Goal: Task Accomplishment & Management: Manage account settings

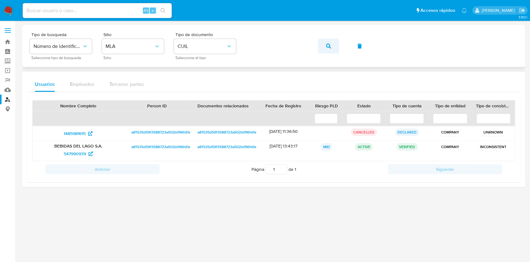
click at [329, 50] on span "button" at bounding box center [328, 46] width 5 height 14
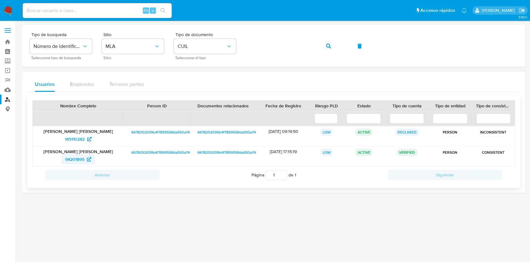
click at [85, 157] on span "94201895" at bounding box center [78, 159] width 26 height 10
click at [335, 50] on button "button" at bounding box center [328, 46] width 21 height 15
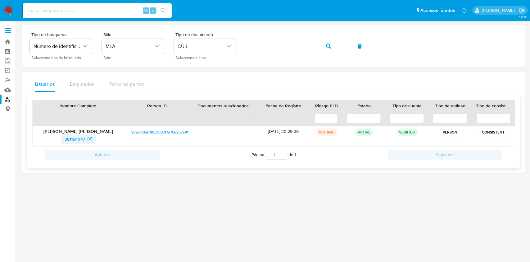
click at [84, 141] on span "381164047" at bounding box center [75, 139] width 20 height 10
click at [328, 53] on button "button" at bounding box center [328, 46] width 21 height 15
click at [81, 138] on span "683142486" at bounding box center [74, 139] width 21 height 10
click at [329, 47] on icon "button" at bounding box center [328, 45] width 5 height 5
click at [82, 137] on span "484111299" at bounding box center [75, 139] width 20 height 10
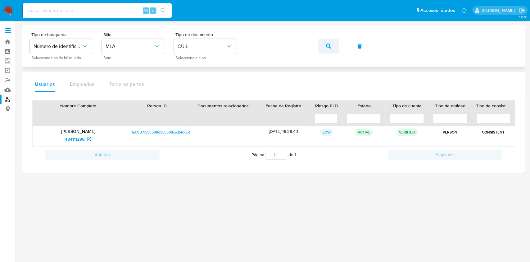
click at [330, 47] on icon "button" at bounding box center [328, 45] width 5 height 5
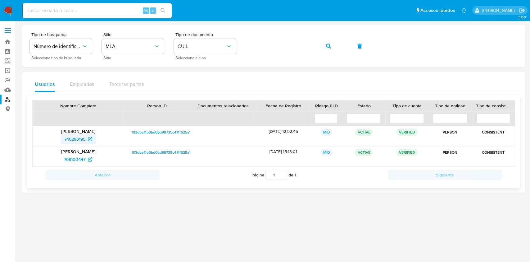
click at [80, 138] on span "746293195" at bounding box center [74, 139] width 21 height 10
click at [328, 44] on icon "button" at bounding box center [328, 45] width 5 height 5
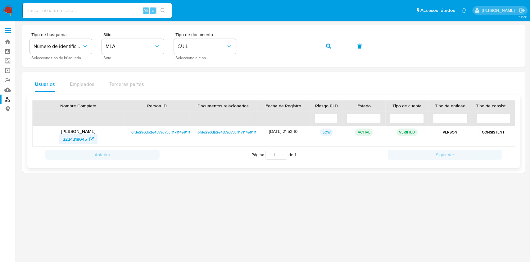
click at [84, 137] on span "2224218045" at bounding box center [75, 139] width 24 height 10
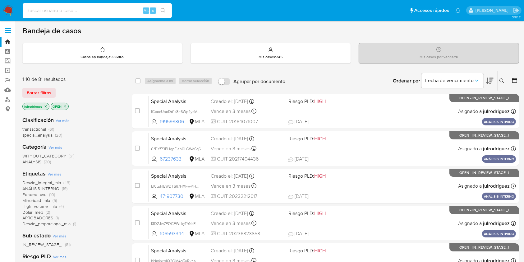
click at [107, 11] on input at bounding box center [97, 11] width 149 height 8
paste input "nARRK3FZHPQM8MKfsMGKoFLQ"
type input "nARRK3FZHPQM8MKfsMGKoFLQ"
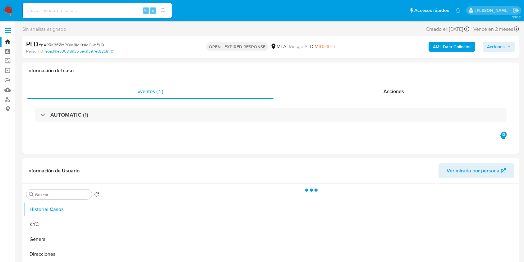
select select "10"
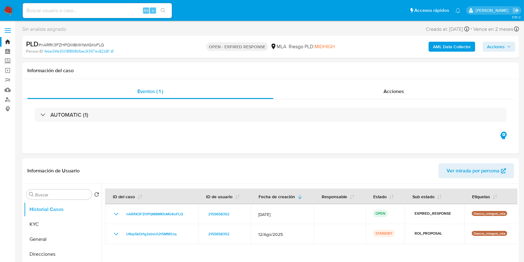
click at [80, 42] on span "# nARRK3FZHPQM8MKfsMGKoFLQ" at bounding box center [72, 45] width 66 height 6
copy span "nARRK3FZHPQM8MKfsMGKoFLQ"
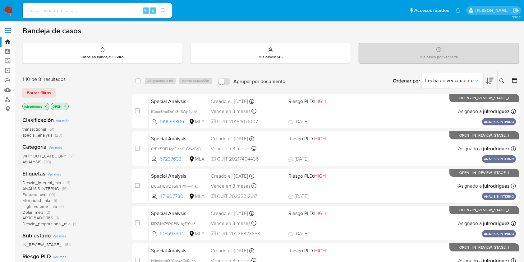
click at [500, 78] on icon at bounding box center [501, 80] width 5 height 5
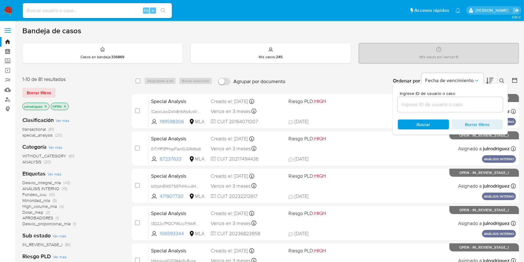
click at [423, 101] on div at bounding box center [450, 104] width 105 height 15
click at [424, 102] on input at bounding box center [450, 104] width 105 height 8
click at [417, 107] on input at bounding box center [450, 104] width 105 height 8
paste input "nARRK3FZHPQM8MKfsMGKoFLQ"
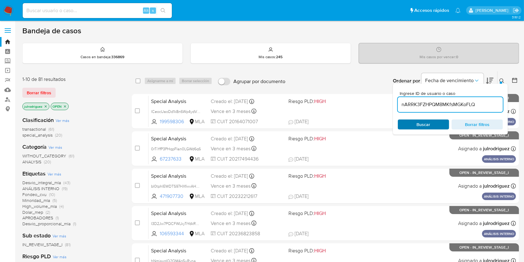
type input "nARRK3FZHPQM8MKfsMGKoFLQ"
click at [417, 121] on span "Buscar" at bounding box center [423, 124] width 14 height 10
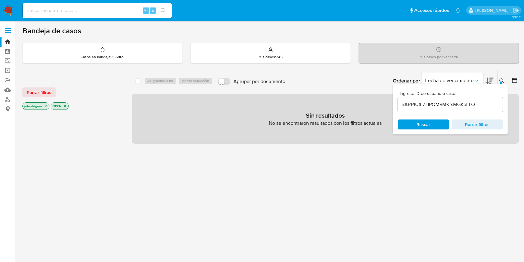
click at [66, 104] on icon "close-filter" at bounding box center [65, 106] width 4 height 4
click at [47, 104] on icon "close-filter" at bounding box center [46, 106] width 4 height 4
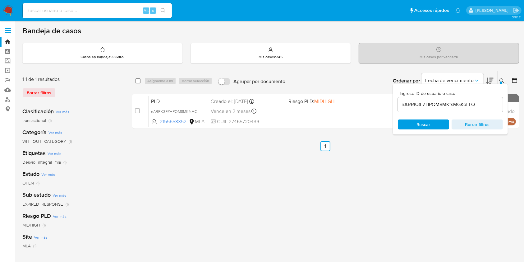
click at [139, 80] on input "checkbox" at bounding box center [137, 80] width 5 height 5
checkbox input "true"
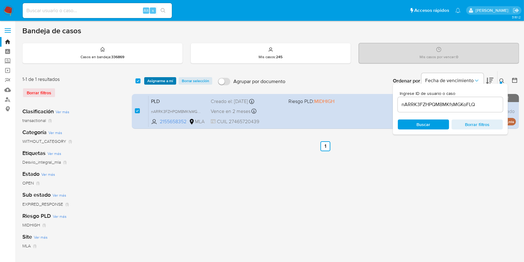
click at [153, 81] on span "Asignarme a mí" at bounding box center [160, 81] width 26 height 6
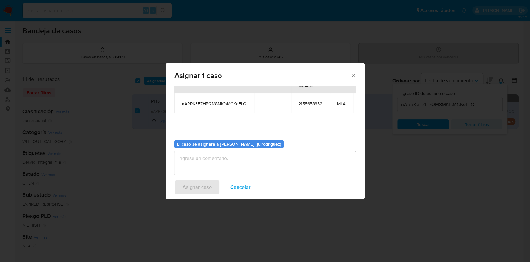
scroll to position [38, 0]
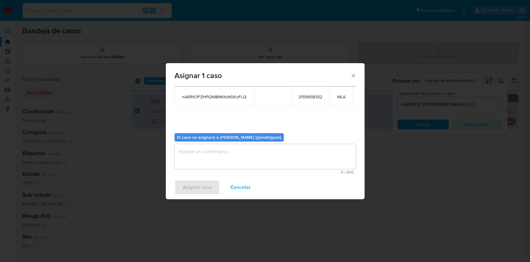
click at [280, 155] on textarea "assign-modal" at bounding box center [265, 156] width 181 height 25
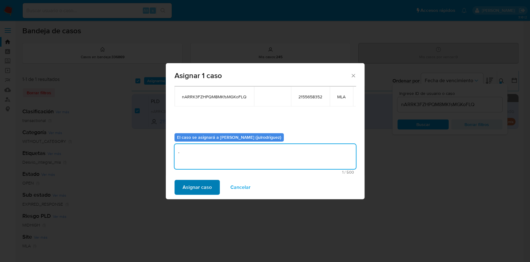
type textarea "."
click at [206, 185] on span "Asignar caso" at bounding box center [197, 187] width 29 height 14
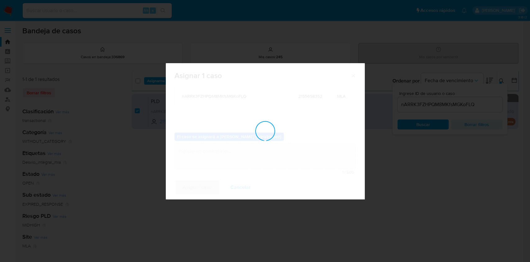
checkbox input "false"
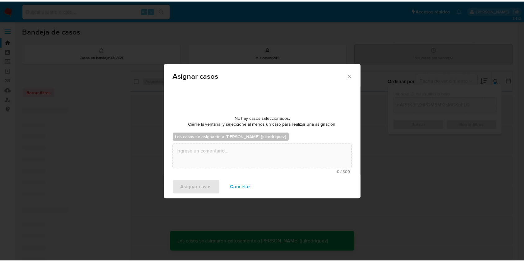
scroll to position [37, 0]
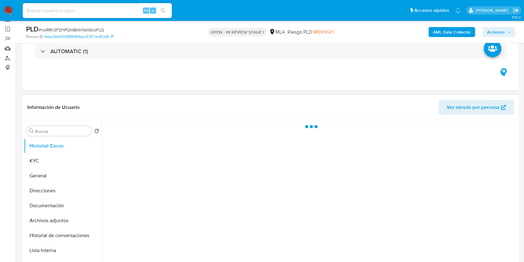
select select "10"
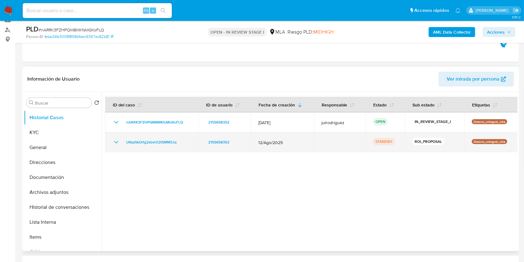
scroll to position [83, 0]
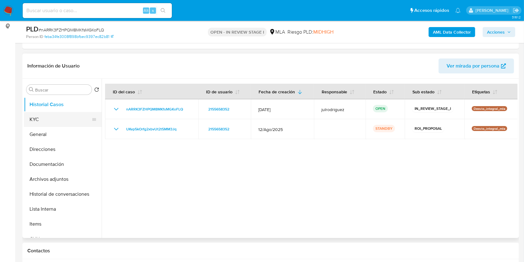
click at [35, 119] on button "KYC" at bounding box center [60, 119] width 73 height 15
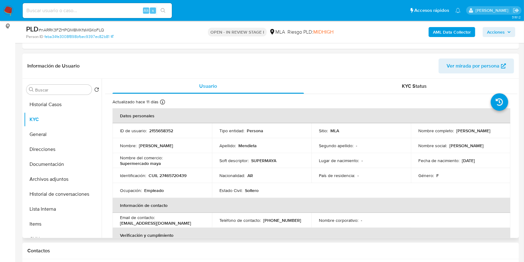
drag, startPoint x: 439, startPoint y: 133, endPoint x: 464, endPoint y: 132, distance: 25.5
click at [464, 132] on p "Oriana Daniela Mendieta" at bounding box center [473, 131] width 34 height 6
click at [158, 130] on p "2155658352" at bounding box center [161, 131] width 24 height 6
copy p "2155658352"
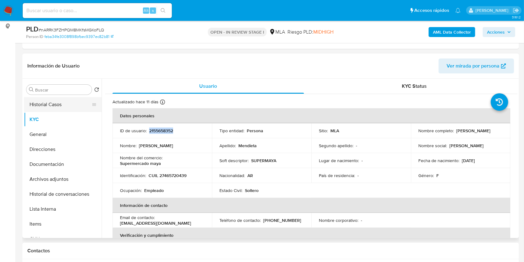
click at [61, 101] on button "Historial Casos" at bounding box center [60, 104] width 73 height 15
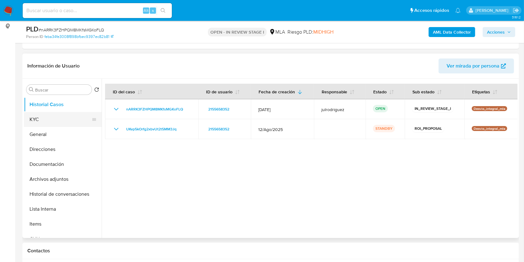
click at [51, 117] on button "KYC" at bounding box center [60, 119] width 73 height 15
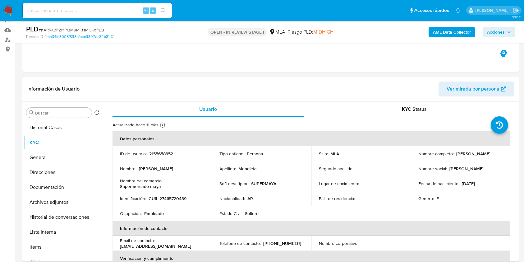
scroll to position [41, 0]
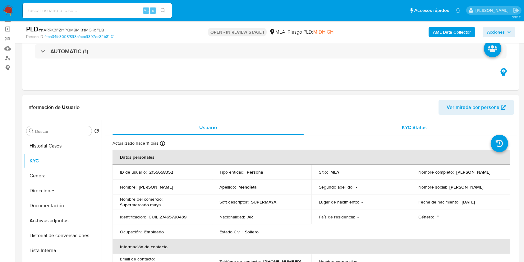
click at [406, 120] on div "KYC Status" at bounding box center [414, 127] width 191 height 15
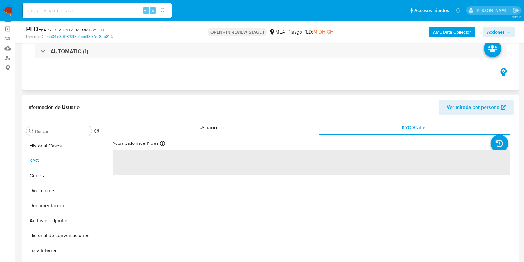
scroll to position [0, 0]
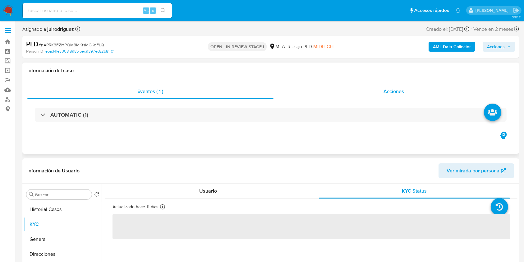
click at [389, 94] on span "Acciones" at bounding box center [393, 91] width 20 height 7
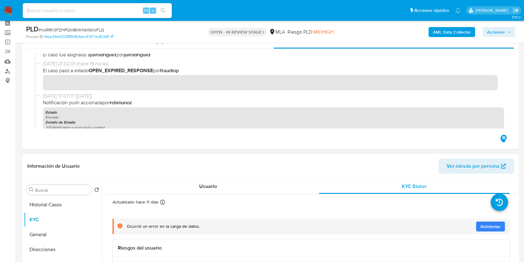
scroll to position [41, 0]
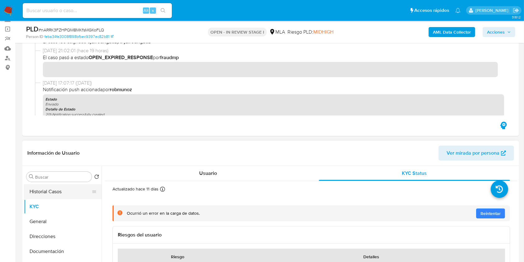
click at [50, 194] on button "Historial Casos" at bounding box center [60, 191] width 73 height 15
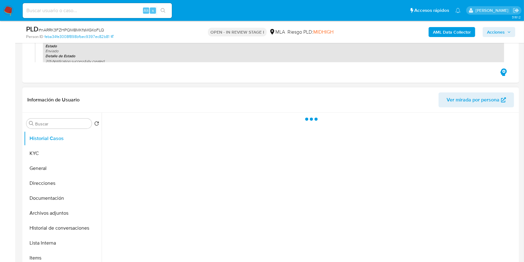
scroll to position [124, 0]
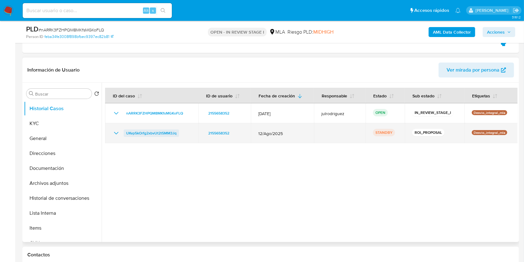
click at [155, 130] on span "UKvp5kOrfg2xbvUt2t5MM3Jq" at bounding box center [151, 132] width 50 height 7
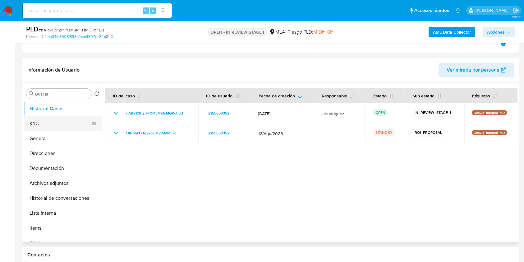
click at [40, 125] on button "KYC" at bounding box center [60, 123] width 73 height 15
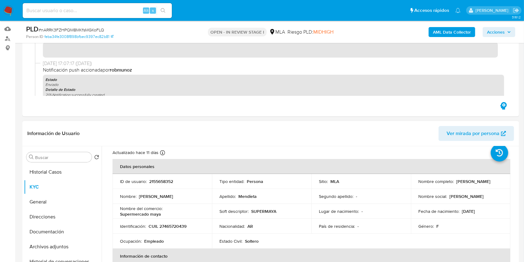
scroll to position [0, 0]
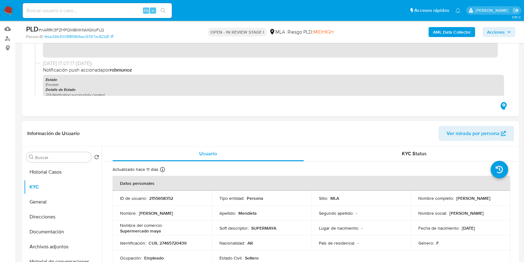
click at [157, 200] on p "2155658352" at bounding box center [161, 198] width 24 height 6
copy p "2155658352"
drag, startPoint x: 54, startPoint y: 170, endPoint x: 72, endPoint y: 183, distance: 22.3
click at [54, 170] on button "Historial Casos" at bounding box center [63, 171] width 78 height 15
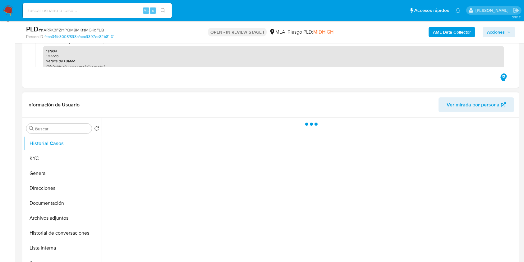
scroll to position [102, 0]
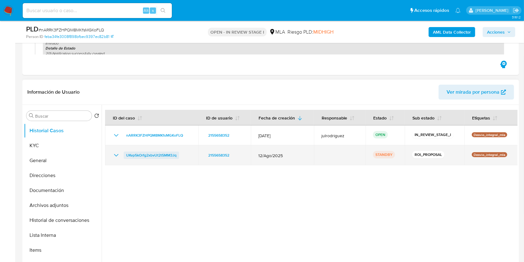
drag, startPoint x: 183, startPoint y: 157, endPoint x: 125, endPoint y: 156, distance: 58.1
click at [125, 156] on div "UKvp5kOrfg2xbvUt2t5MM3Jq" at bounding box center [151, 154] width 78 height 7
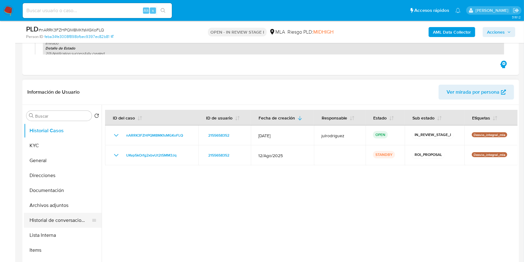
click at [71, 213] on button "Historial de conversaciones" at bounding box center [60, 219] width 73 height 15
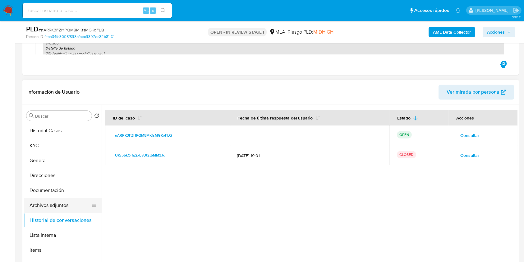
click at [61, 202] on button "Archivos adjuntos" at bounding box center [60, 205] width 73 height 15
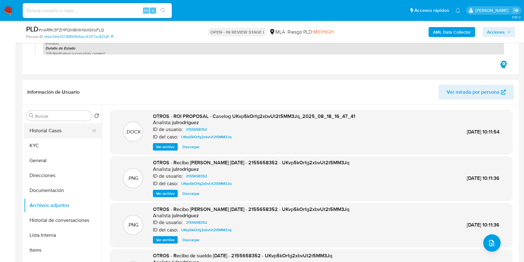
click at [68, 134] on button "Historial Casos" at bounding box center [60, 130] width 73 height 15
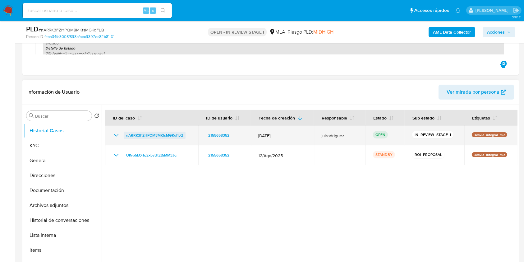
click at [171, 134] on span "nARRK3FZHPQM8MKfsMGKoFLQ" at bounding box center [154, 134] width 57 height 7
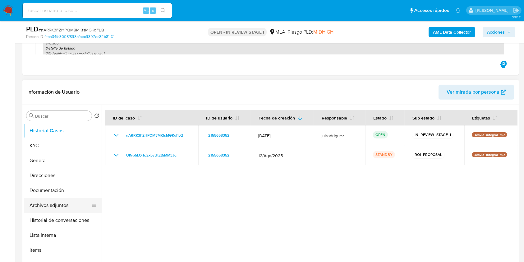
click at [58, 200] on button "Archivos adjuntos" at bounding box center [60, 205] width 73 height 15
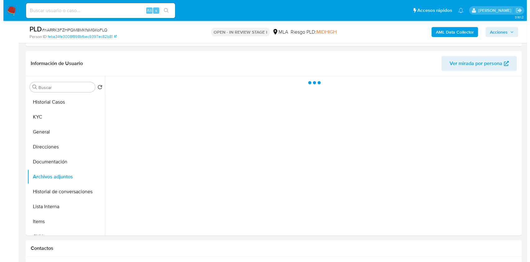
scroll to position [144, 0]
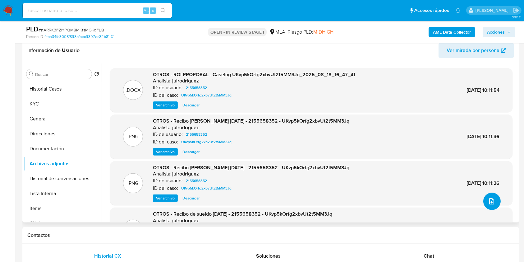
click at [488, 198] on icon "upload-file" at bounding box center [491, 200] width 7 height 7
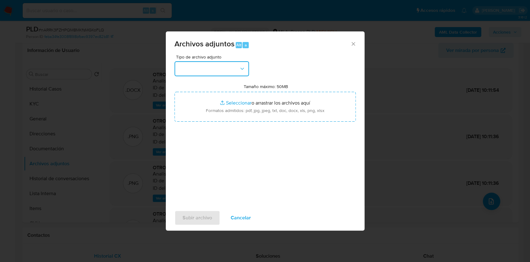
click at [225, 67] on button "button" at bounding box center [212, 68] width 75 height 15
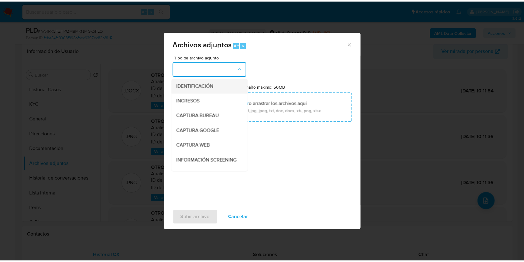
scroll to position [83, 0]
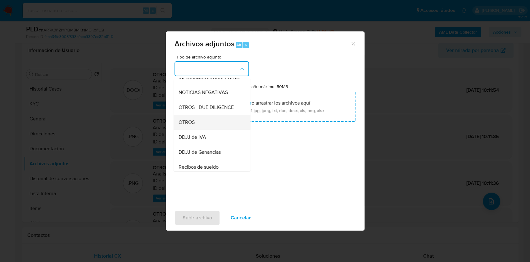
click at [200, 124] on div "OTROS" at bounding box center [209, 122] width 63 height 15
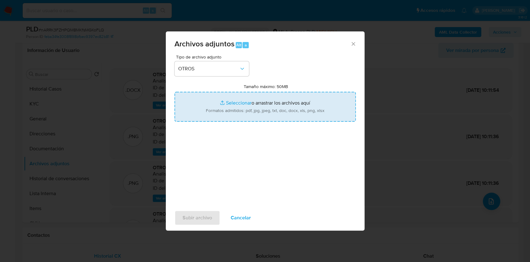
click at [245, 106] on input "Tamaño máximo: 50MB Seleccionar archivos" at bounding box center [265, 107] width 181 height 30
type input "C:\fakepath\V2 ROI PROPOSAL -Caselog - 2155658352 - UKvp5kOrfg2xbvUt2t5MM3Jq.do…"
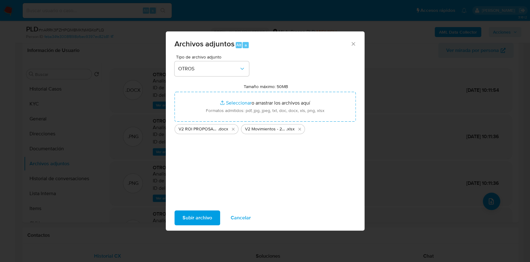
click at [204, 216] on span "Subir archivo" at bounding box center [198, 218] width 30 height 14
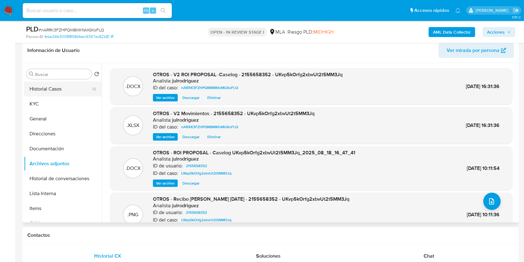
click at [60, 87] on button "Historial Casos" at bounding box center [60, 88] width 73 height 15
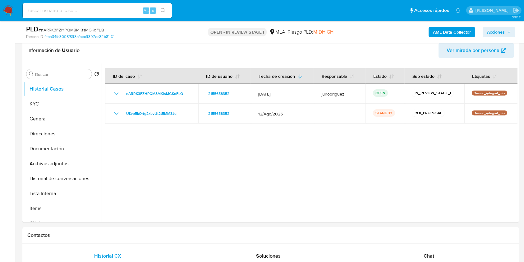
click at [504, 30] on span "Acciones" at bounding box center [496, 32] width 18 height 10
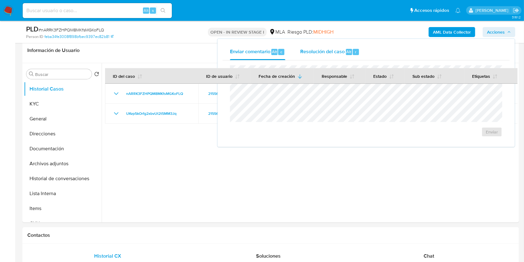
click at [347, 51] on span "Alt" at bounding box center [348, 52] width 5 height 6
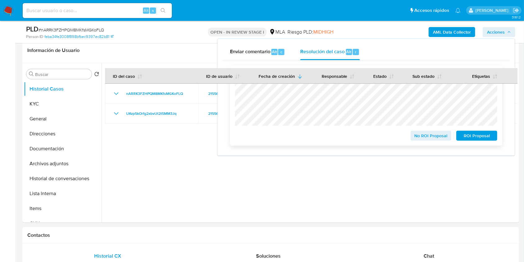
click at [480, 134] on span "ROI Proposal" at bounding box center [476, 135] width 32 height 9
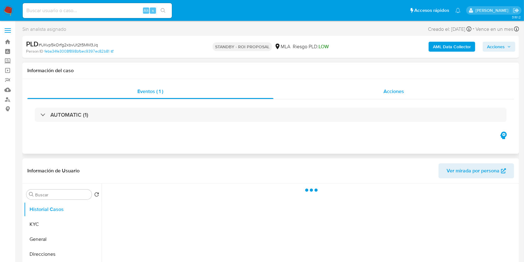
click at [390, 92] on span "Acciones" at bounding box center [393, 91] width 20 height 7
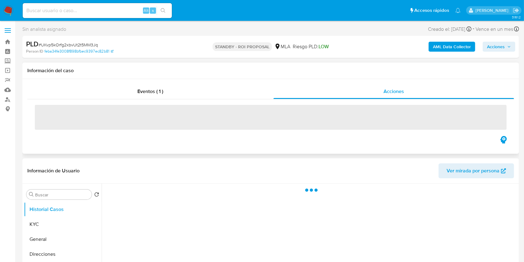
select select "10"
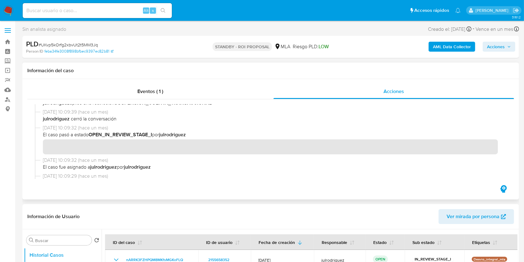
scroll to position [166, 0]
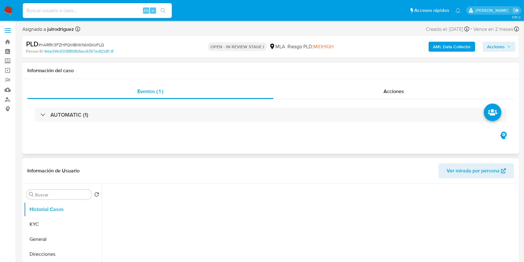
select select "10"
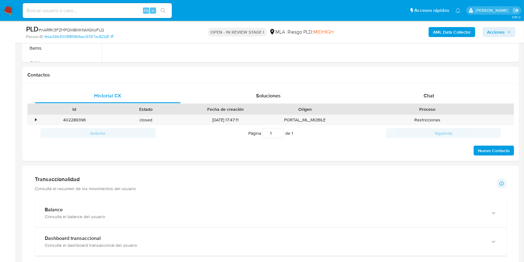
scroll to position [290, 0]
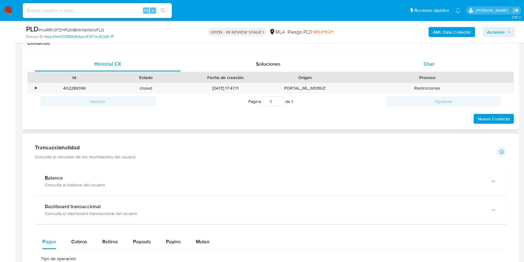
click at [432, 65] on span "Chat" at bounding box center [428, 63] width 11 height 7
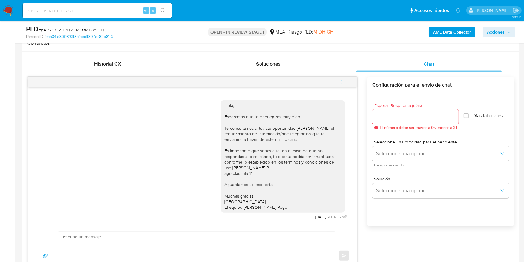
click at [341, 82] on icon "menu-action" at bounding box center [342, 82] width 6 height 6
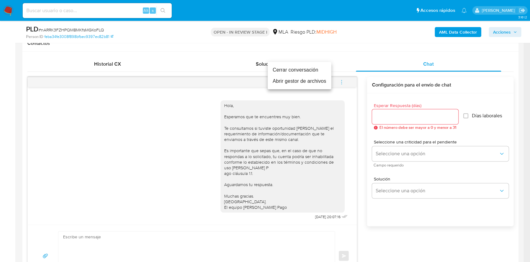
click at [289, 69] on li "Cerrar conversación" at bounding box center [300, 69] width 64 height 11
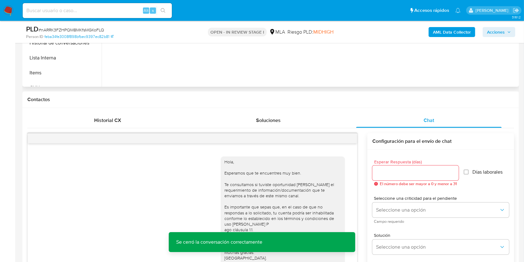
scroll to position [166, 0]
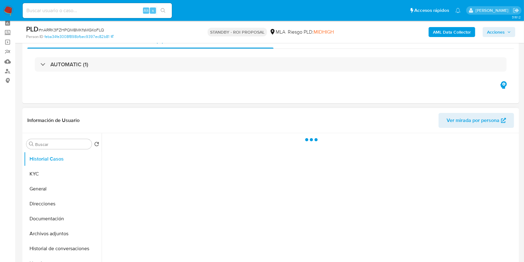
scroll to position [41, 0]
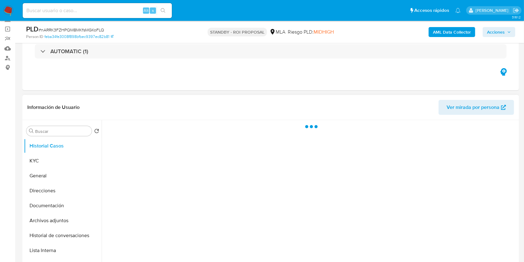
select select "10"
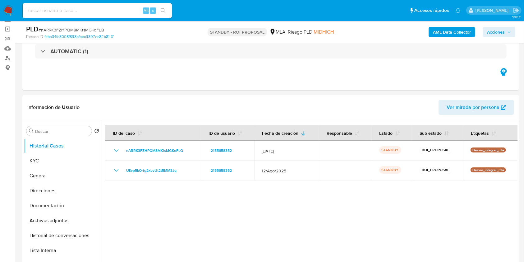
click at [98, 11] on input at bounding box center [97, 11] width 149 height 8
paste input "UA5NH1PGzgK9lTocx4H7QqXa"
type input "UA5NH1PGzgK9lTocx4H7QqXa"
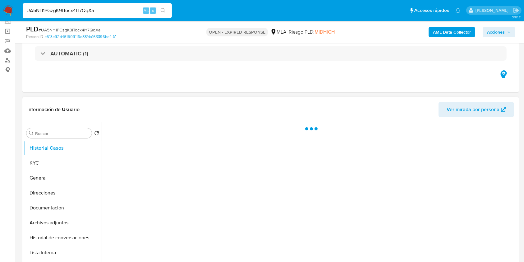
scroll to position [83, 0]
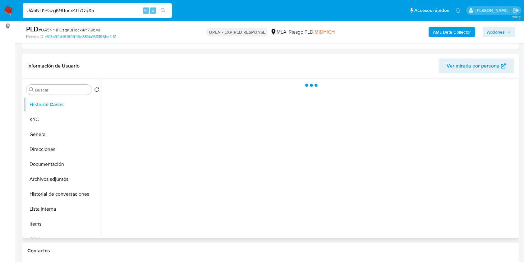
select select "10"
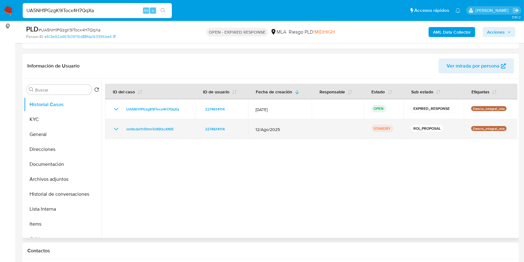
drag, startPoint x: 177, startPoint y: 129, endPoint x: 118, endPoint y: 133, distance: 59.5
click at [118, 133] on td "om9cdxlYr5fmnTx9SfzcXNlE" at bounding box center [150, 129] width 90 height 20
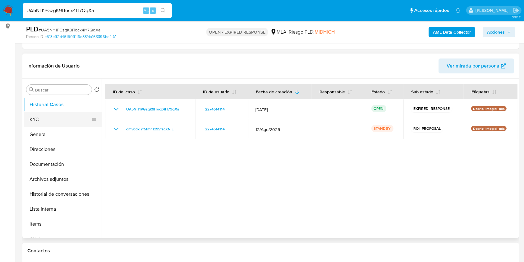
click at [45, 117] on button "KYC" at bounding box center [60, 119] width 73 height 15
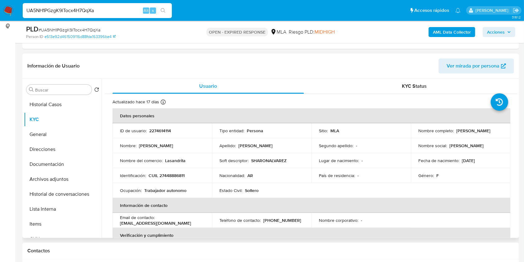
drag, startPoint x: 453, startPoint y: 130, endPoint x: 498, endPoint y: 130, distance: 45.0
click at [498, 130] on div "Nombre completo : Sharon Nicole Alvarez" at bounding box center [460, 131] width 84 height 6
click at [43, 111] on button "Historial Casos" at bounding box center [60, 104] width 73 height 15
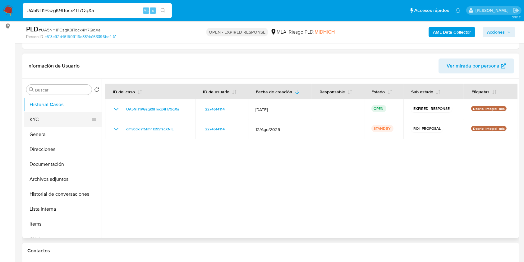
click at [57, 119] on button "KYC" at bounding box center [60, 119] width 73 height 15
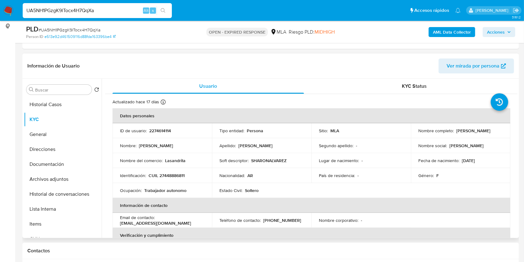
click at [162, 128] on p "2274614114" at bounding box center [160, 131] width 22 height 6
copy p "2274614114"
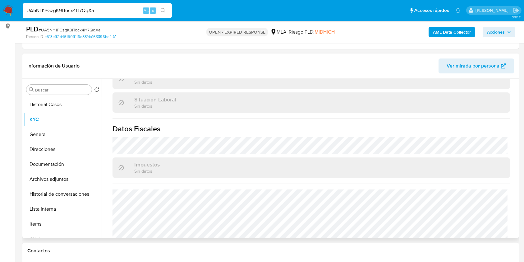
scroll to position [321, 0]
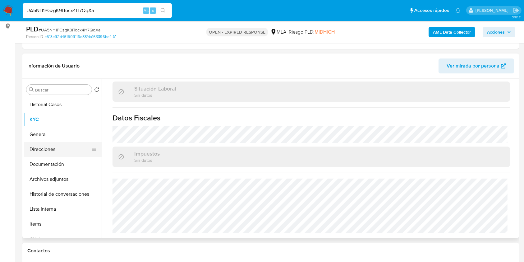
click at [47, 150] on button "Direcciones" at bounding box center [60, 149] width 73 height 15
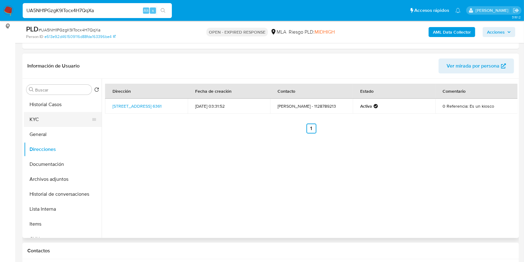
click at [47, 115] on button "KYC" at bounding box center [60, 119] width 73 height 15
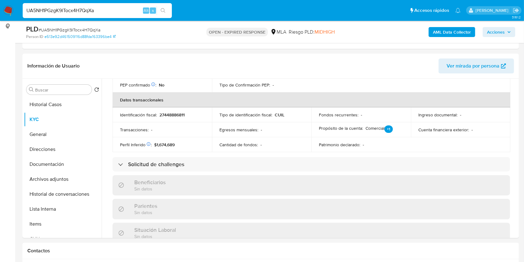
scroll to position [321, 0]
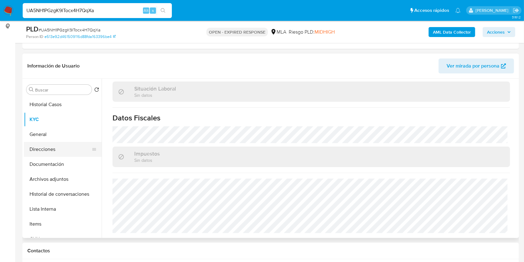
click at [43, 153] on button "Direcciones" at bounding box center [60, 149] width 73 height 15
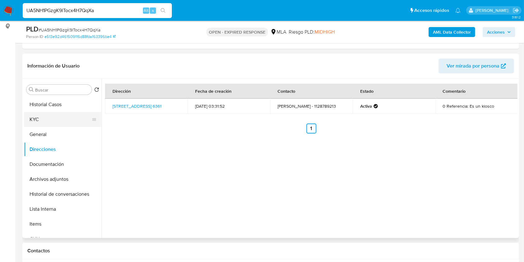
click at [45, 119] on button "KYC" at bounding box center [60, 119] width 73 height 15
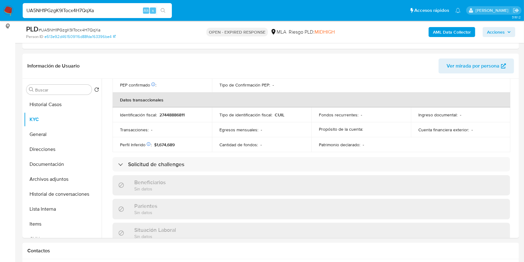
scroll to position [321, 0]
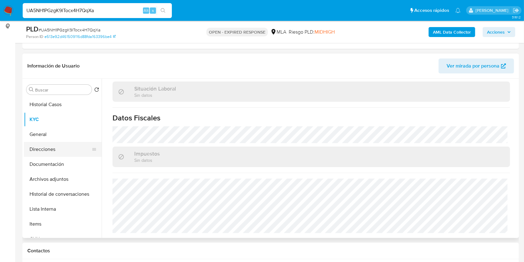
click at [44, 144] on button "Direcciones" at bounding box center [60, 149] width 73 height 15
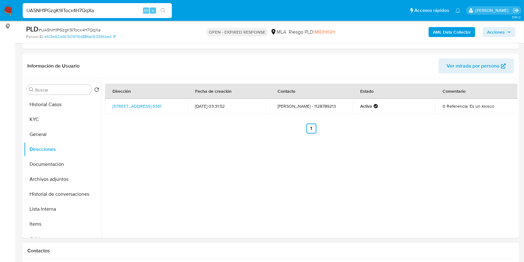
click at [48, 118] on button "KYC" at bounding box center [60, 119] width 73 height 15
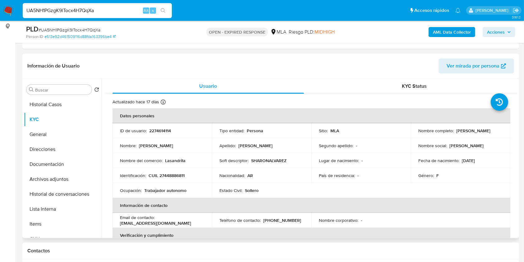
click at [157, 130] on p "2274614114" at bounding box center [160, 131] width 22 height 6
copy p "2274614114"
click at [94, 27] on span "# UA5NH1PGzgK9lTocx4H7QqXa" at bounding box center [70, 30] width 62 height 6
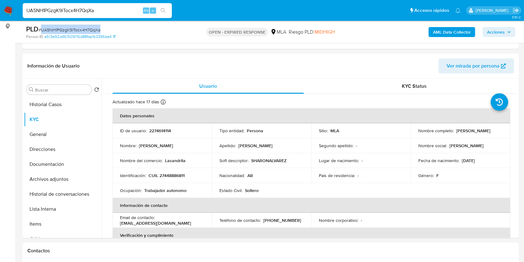
copy span "UA5NH1PGzgK9lTocx4H7QqXa"
click at [57, 107] on button "Historial Casos" at bounding box center [60, 104] width 73 height 15
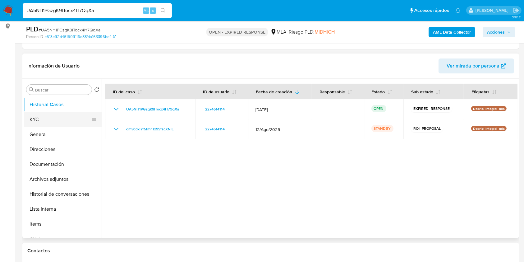
drag, startPoint x: 52, startPoint y: 118, endPoint x: 98, endPoint y: 125, distance: 47.1
click at [52, 118] on button "KYC" at bounding box center [60, 119] width 73 height 15
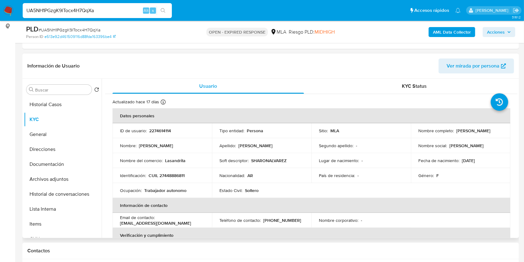
click at [157, 130] on p "2274614114" at bounding box center [160, 131] width 22 height 6
copy p "2274614114"
click at [69, 104] on button "Historial Casos" at bounding box center [60, 104] width 73 height 15
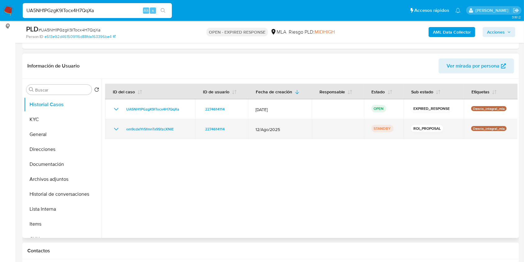
drag, startPoint x: 180, startPoint y: 130, endPoint x: 122, endPoint y: 128, distance: 57.5
click at [122, 128] on div "om9cdxlYr5fmnTx9SfzcXNlE" at bounding box center [149, 128] width 75 height 7
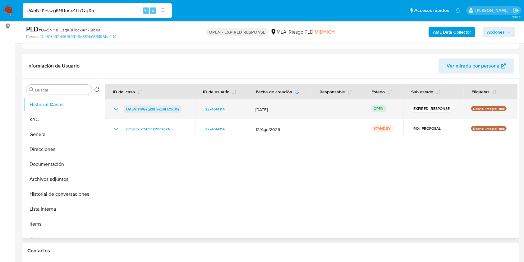
click at [166, 106] on span "UA5NH1PGzgK9lTocx4H7QqXa" at bounding box center [152, 108] width 53 height 7
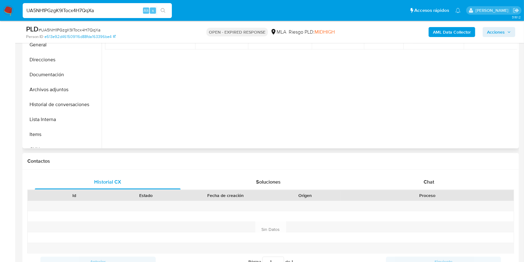
scroll to position [159, 0]
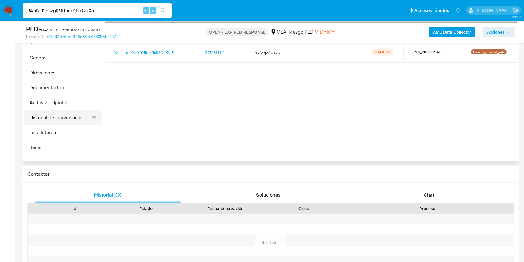
click at [49, 113] on button "Historial de conversaciones" at bounding box center [60, 117] width 73 height 15
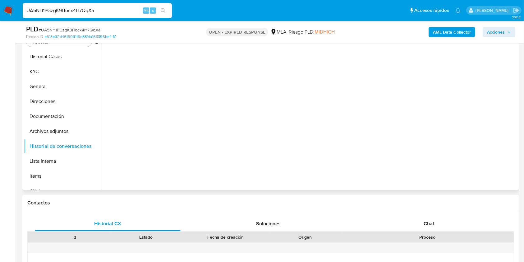
scroll to position [117, 0]
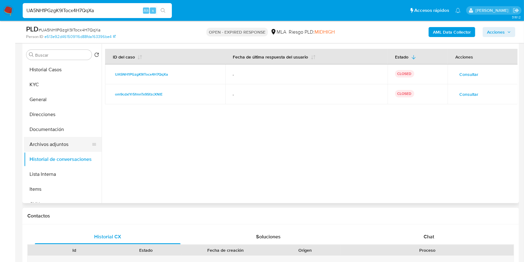
click at [60, 143] on button "Archivos adjuntos" at bounding box center [60, 144] width 73 height 15
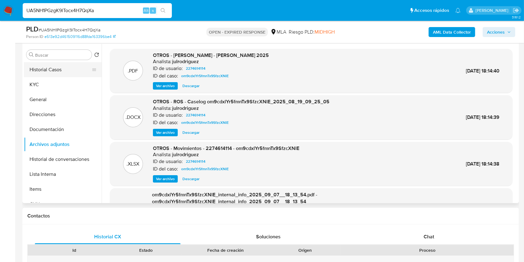
click at [68, 68] on button "Historial Casos" at bounding box center [60, 69] width 73 height 15
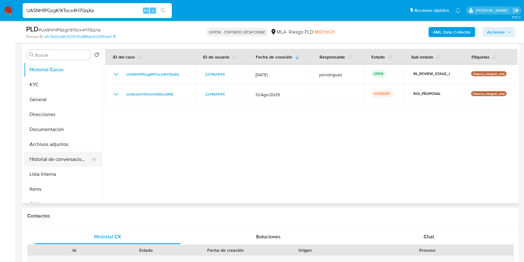
click at [62, 156] on button "Historial de conversaciones" at bounding box center [60, 159] width 73 height 15
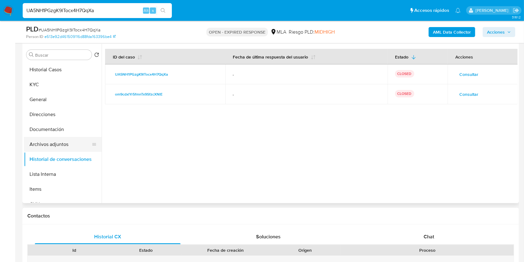
click at [59, 143] on button "Archivos adjuntos" at bounding box center [60, 144] width 73 height 15
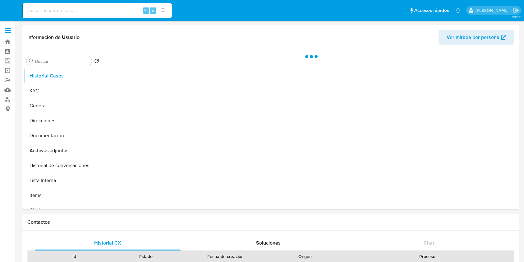
select select "10"
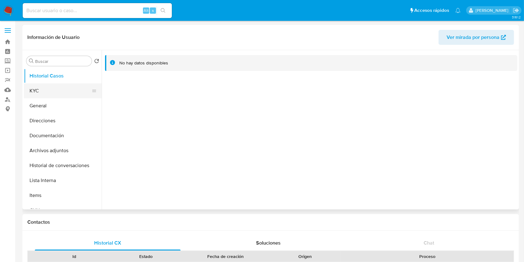
click at [66, 93] on button "KYC" at bounding box center [60, 90] width 73 height 15
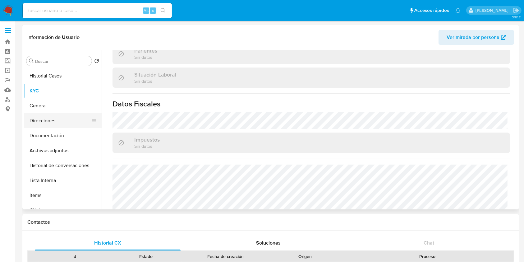
scroll to position [312, 0]
click at [58, 121] on button "Direcciones" at bounding box center [60, 120] width 73 height 15
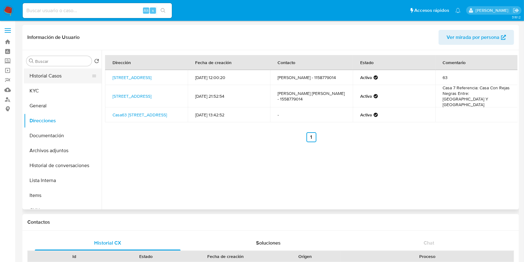
click at [42, 79] on button "Historial Casos" at bounding box center [60, 75] width 73 height 15
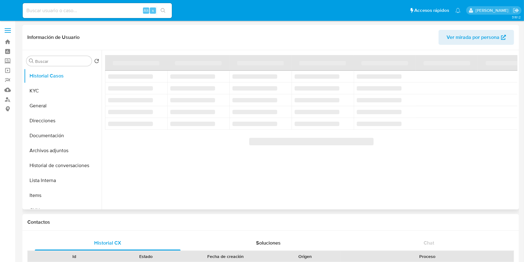
select select "10"
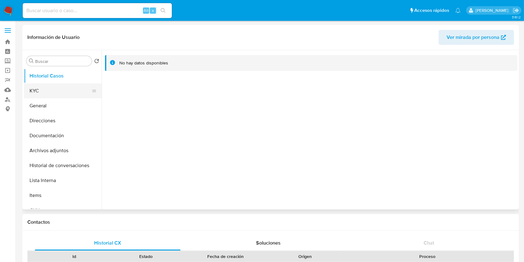
click at [55, 91] on button "KYC" at bounding box center [60, 90] width 73 height 15
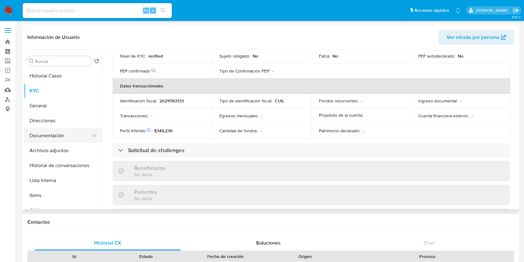
scroll to position [312, 0]
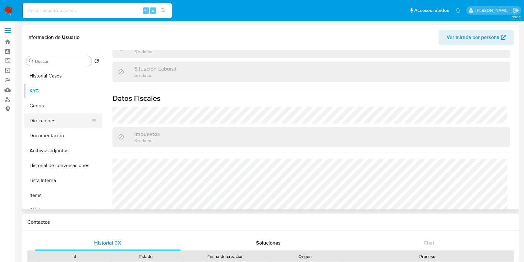
click at [52, 121] on button "Direcciones" at bounding box center [60, 120] width 73 height 15
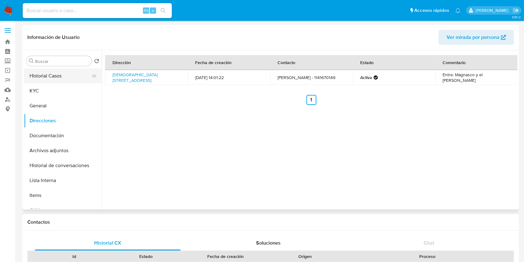
click at [71, 72] on button "Historial Casos" at bounding box center [60, 75] width 73 height 15
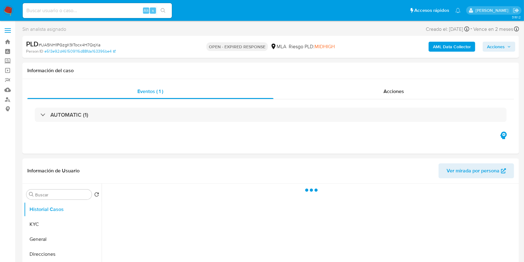
click at [94, 44] on span "# UA5NH1PGzgK9lTocx4H7QqXa" at bounding box center [70, 45] width 62 height 6
select select "10"
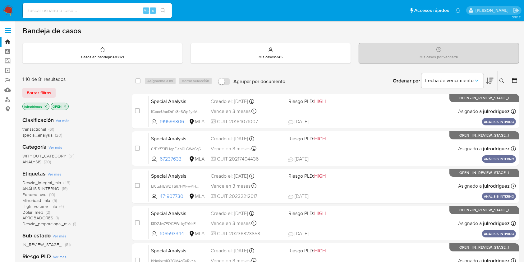
click at [397, 79] on icon at bounding box center [501, 80] width 5 height 5
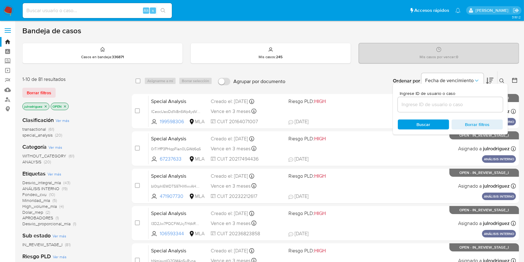
drag, startPoint x: 422, startPoint y: 105, endPoint x: 422, endPoint y: 110, distance: 4.7
click at [397, 105] on input at bounding box center [450, 104] width 105 height 8
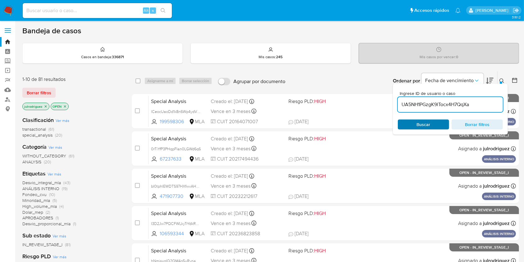
type input "UA5NH1PGzgK9lTocx4H7QqXa"
click at [397, 119] on span "Buscar" at bounding box center [423, 124] width 14 height 10
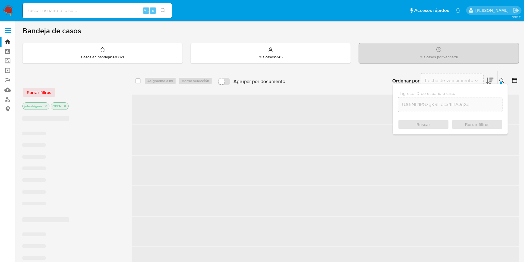
click at [397, 123] on div "Buscar Borrar filtros" at bounding box center [450, 124] width 105 height 10
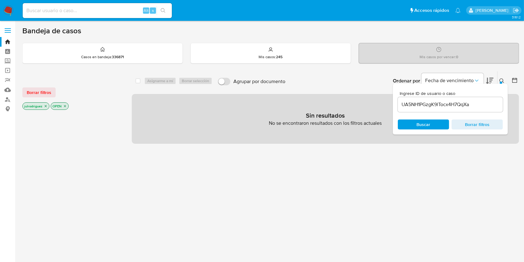
click at [66, 107] on p "OPEN" at bounding box center [59, 105] width 17 height 7
click at [66, 107] on icon "close-filter" at bounding box center [65, 106] width 4 height 4
click at [44, 106] on icon "close-filter" at bounding box center [46, 106] width 4 height 4
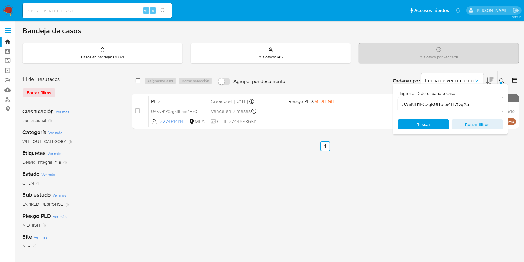
click at [139, 81] on input "checkbox" at bounding box center [137, 80] width 5 height 5
checkbox input "true"
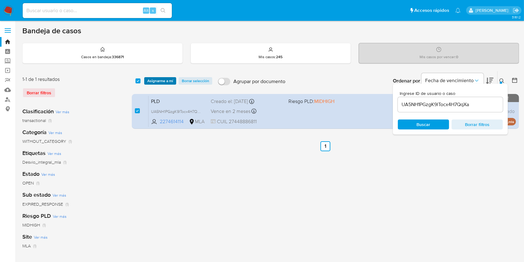
click at [153, 81] on span "Asignarme a mí" at bounding box center [160, 81] width 26 height 6
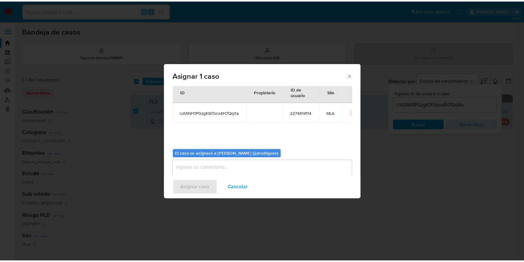
scroll to position [32, 0]
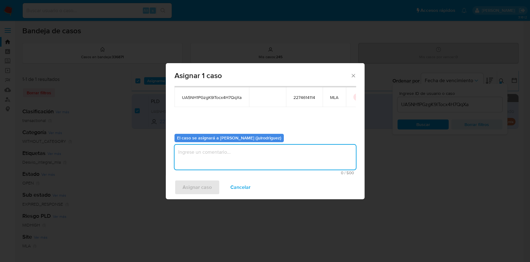
click at [232, 162] on textarea "assign-modal" at bounding box center [265, 156] width 181 height 25
type textarea "."
click at [207, 186] on span "Asignar caso" at bounding box center [197, 187] width 29 height 14
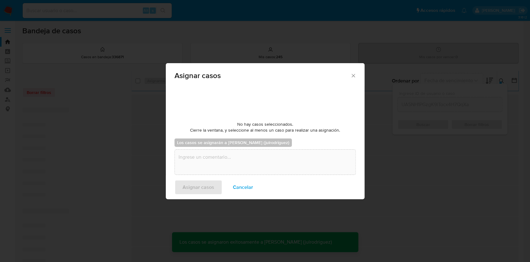
checkbox input "false"
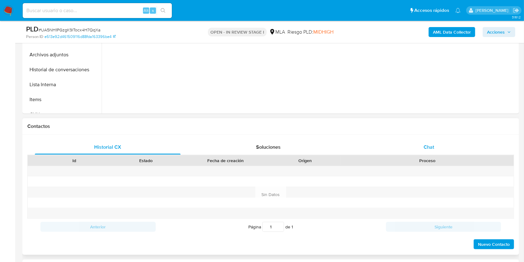
click at [432, 147] on span "Chat" at bounding box center [428, 146] width 11 height 7
select select "10"
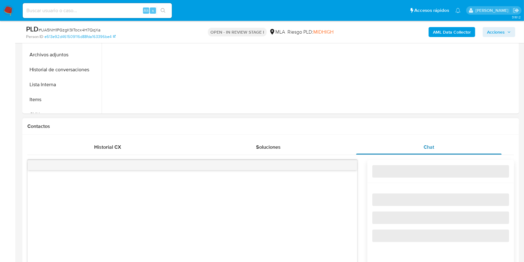
scroll to position [290, 0]
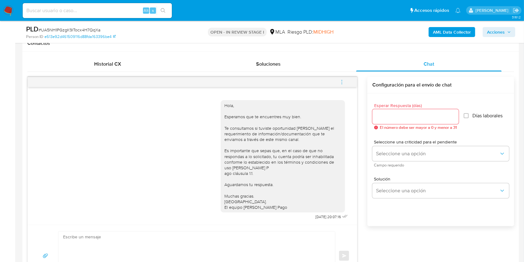
click at [342, 85] on span "menu-action" at bounding box center [342, 82] width 6 height 15
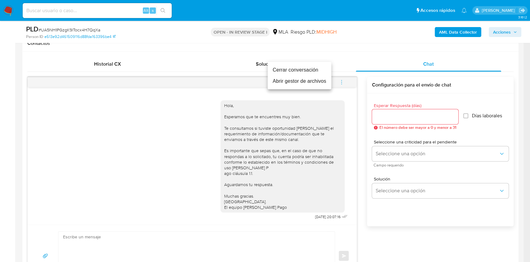
click at [294, 70] on li "Cerrar conversación" at bounding box center [300, 69] width 64 height 11
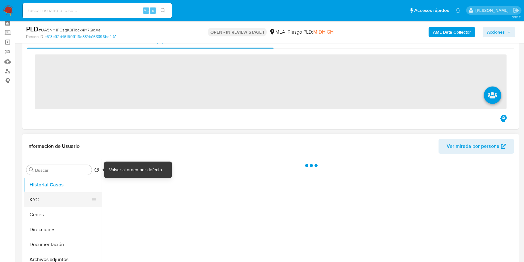
scroll to position [41, 0]
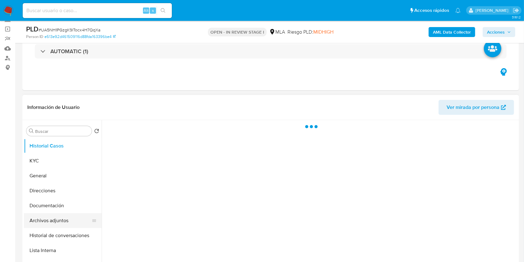
click at [56, 222] on button "Archivos adjuntos" at bounding box center [60, 220] width 73 height 15
select select "10"
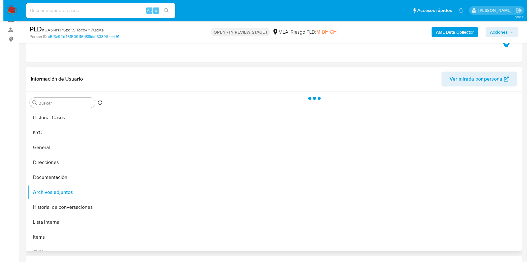
scroll to position [83, 0]
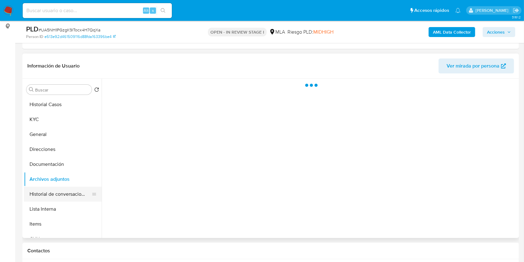
click at [60, 188] on button "Historial de conversaciones" at bounding box center [60, 193] width 73 height 15
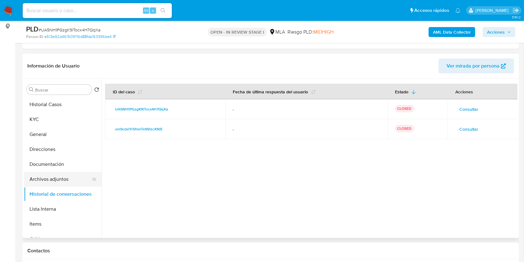
click at [53, 177] on button "Archivos adjuntos" at bounding box center [60, 178] width 73 height 15
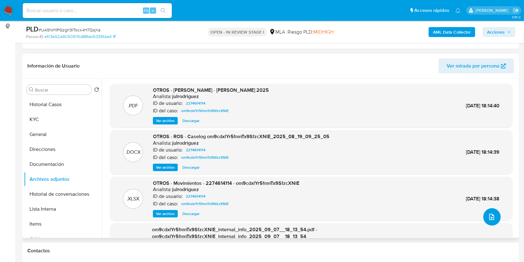
click at [490, 211] on button "upload-file" at bounding box center [491, 216] width 17 height 17
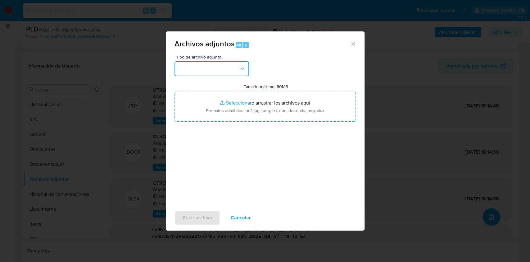
click at [184, 65] on button "button" at bounding box center [212, 68] width 75 height 15
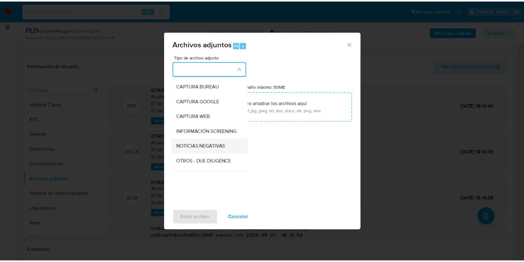
scroll to position [41, 0]
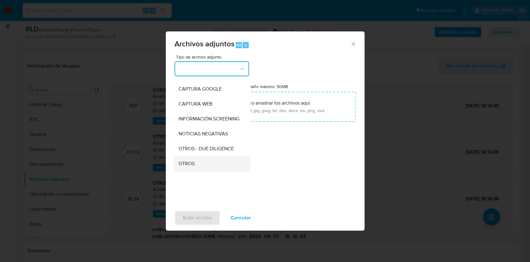
click at [191, 164] on div "OTROS" at bounding box center [209, 163] width 63 height 15
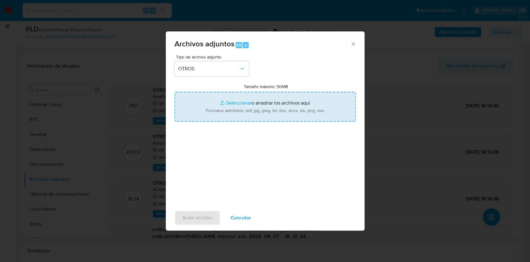
click at [252, 108] on input "Tamaño máximo: 50MB Seleccionar archivos" at bounding box center [265, 107] width 181 height 30
type input "C:\fakepath\V2 Caselog - 2274614114 - om9cdxlYr5fmnTx9SfzcXNlE.docx"
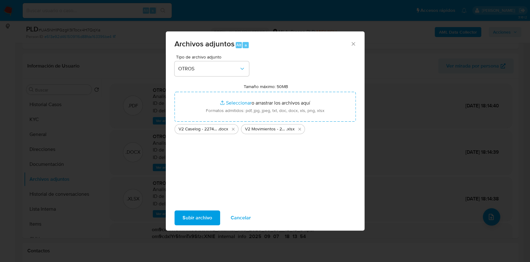
click at [198, 215] on span "Subir archivo" at bounding box center [198, 218] width 30 height 14
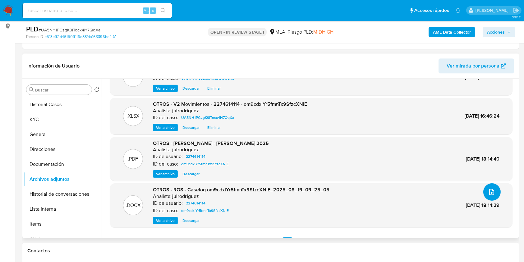
scroll to position [37, 0]
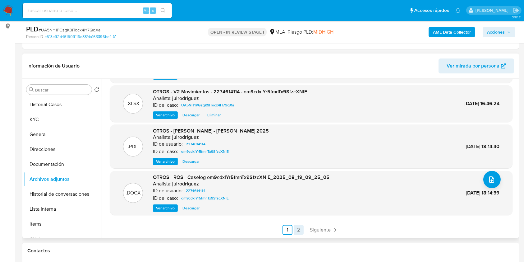
click at [300, 229] on link "2" at bounding box center [298, 230] width 10 height 10
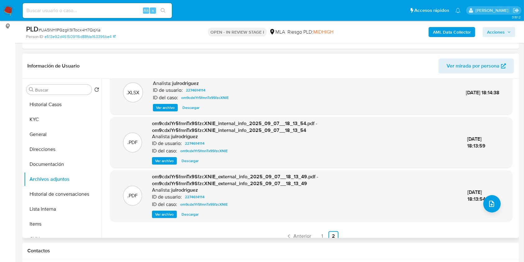
scroll to position [19, 0]
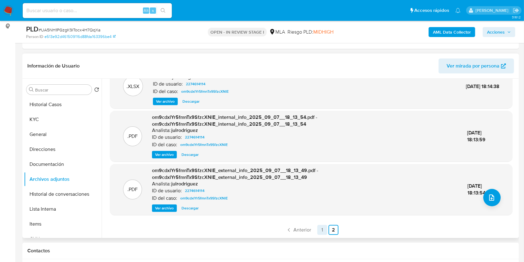
click at [320, 226] on link "1" at bounding box center [322, 230] width 10 height 10
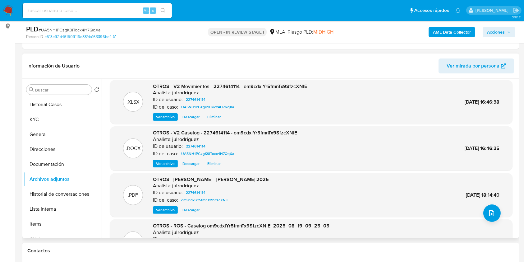
scroll to position [0, 0]
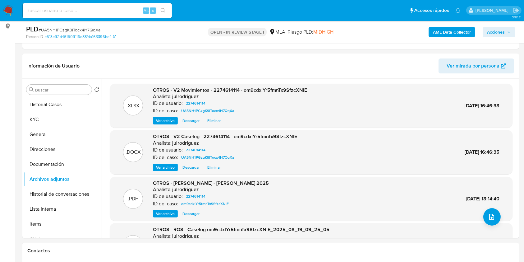
click at [500, 31] on span "Acciones" at bounding box center [496, 32] width 18 height 10
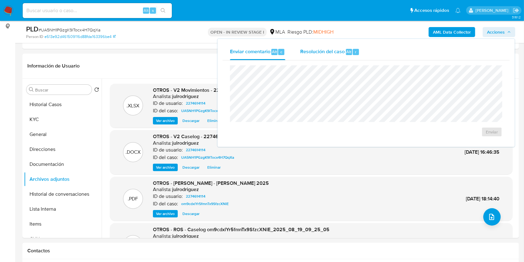
click at [346, 51] on span "Alt" at bounding box center [348, 52] width 5 height 6
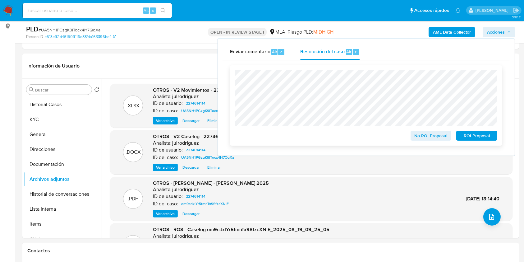
click at [471, 135] on span "ROI Proposal" at bounding box center [476, 135] width 32 height 9
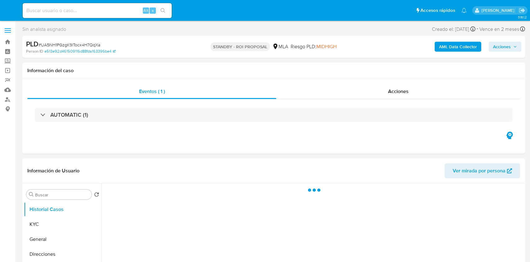
select select "10"
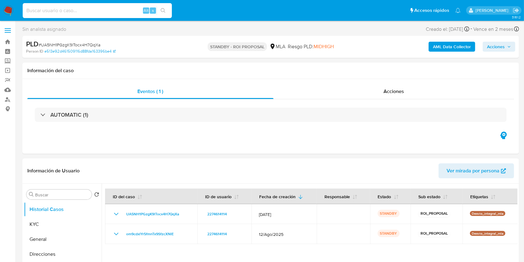
click at [94, 11] on input at bounding box center [97, 11] width 149 height 8
paste input "aPq5K1o8dfSL733hI8TusqTq"
type input "aPq5K1o8dfSL733hI8TusqTq"
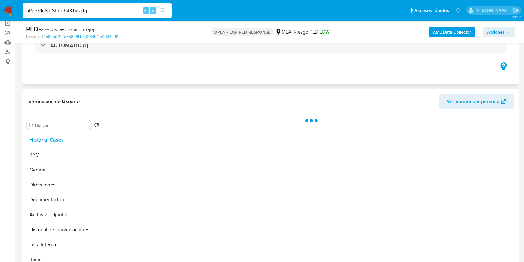
scroll to position [83, 0]
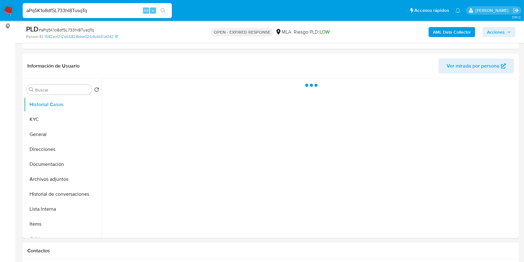
select select "10"
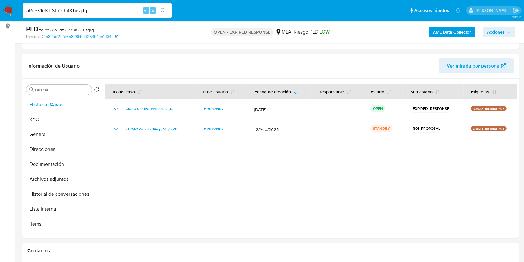
click at [90, 31] on span "# aPq5K1o8dfSL733hI8TusqTq" at bounding box center [66, 30] width 55 height 6
copy span "aPq5K1o8dfSL733hI8TusqTq"
click at [27, 120] on button "KYC" at bounding box center [60, 119] width 73 height 15
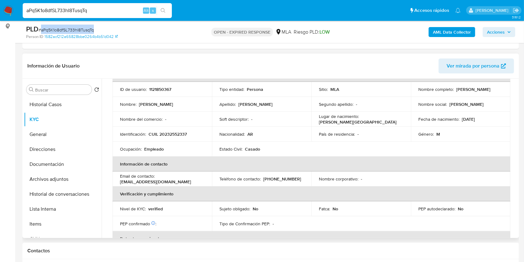
scroll to position [0, 0]
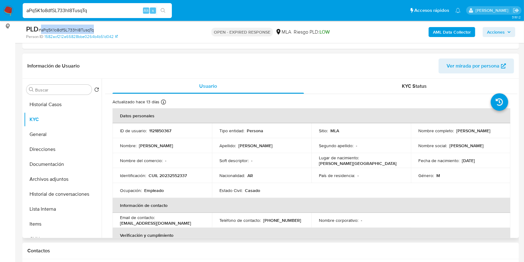
drag, startPoint x: 415, startPoint y: 133, endPoint x: 479, endPoint y: 133, distance: 63.7
click at [479, 133] on td "Nombre completo : Andres Gustavo Albarracin" at bounding box center [460, 130] width 99 height 15
copy p "Andres Gustavo Albarracin"
click at [162, 131] on p "1121850367" at bounding box center [160, 131] width 22 height 6
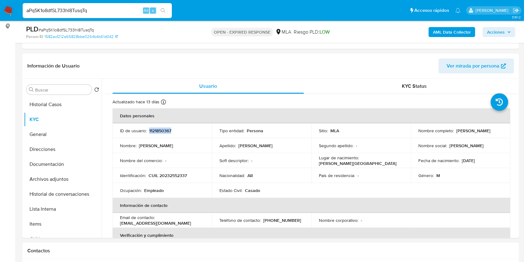
copy p "1121850367"
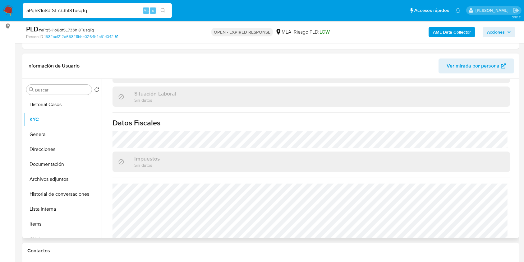
scroll to position [321, 0]
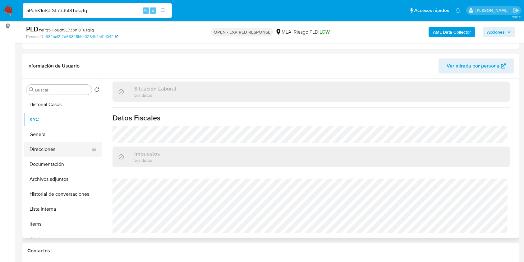
click at [51, 149] on button "Direcciones" at bounding box center [60, 149] width 73 height 15
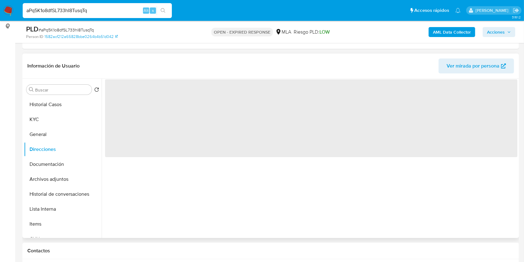
scroll to position [0, 0]
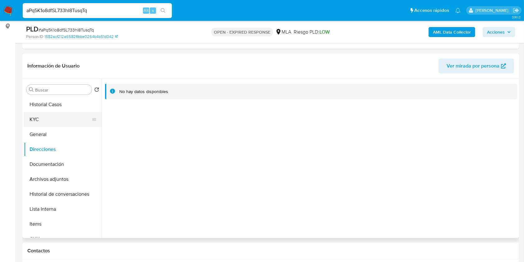
click at [60, 118] on button "KYC" at bounding box center [60, 119] width 73 height 15
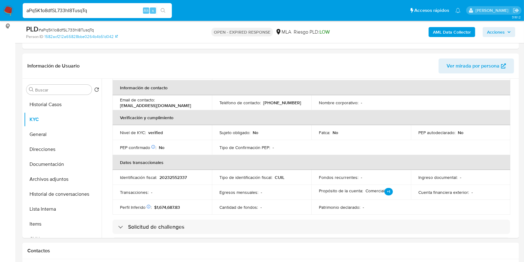
scroll to position [105, 0]
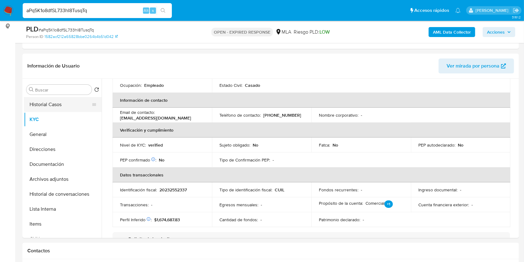
click at [34, 101] on button "Historial Casos" at bounding box center [60, 104] width 73 height 15
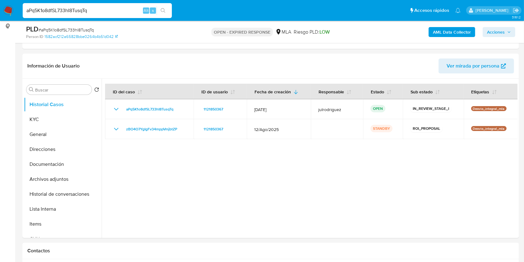
scroll to position [207, 0]
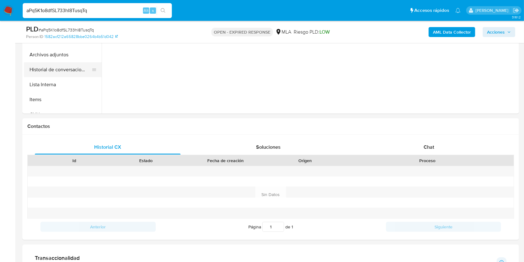
click at [80, 70] on button "Historial de conversaciones" at bounding box center [60, 69] width 73 height 15
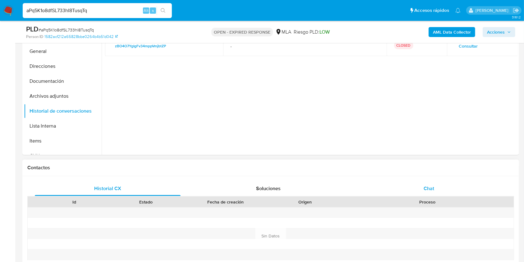
click at [430, 195] on div "Chat" at bounding box center [429, 188] width 146 height 15
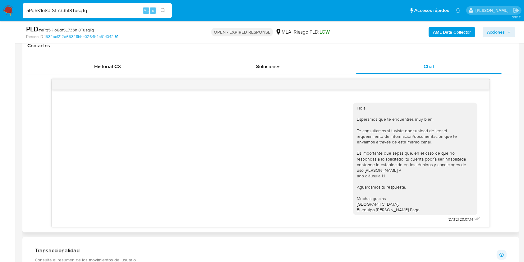
scroll to position [166, 0]
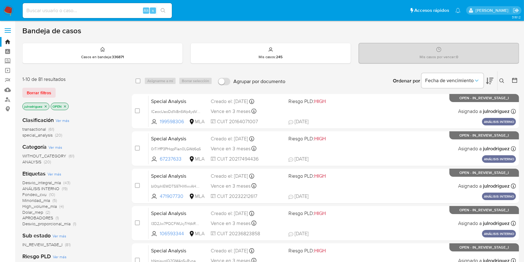
click at [397, 79] on icon at bounding box center [501, 80] width 5 height 5
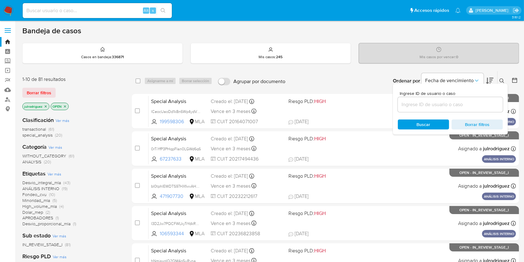
click at [397, 98] on div at bounding box center [450, 104] width 105 height 15
drag, startPoint x: 412, startPoint y: 105, endPoint x: 412, endPoint y: 109, distance: 4.0
click at [397, 105] on input at bounding box center [450, 104] width 105 height 8
paste input "aPq5K1o8dfSL733hI8TusqTq"
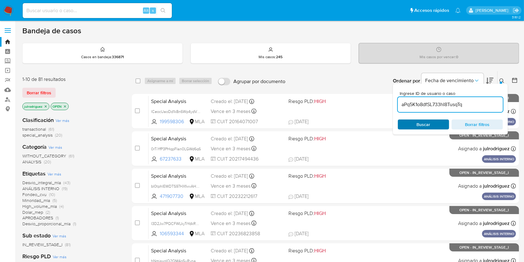
type input "aPq5K1o8dfSL733hI8TusqTq"
click at [397, 121] on span "Buscar" at bounding box center [423, 124] width 43 height 9
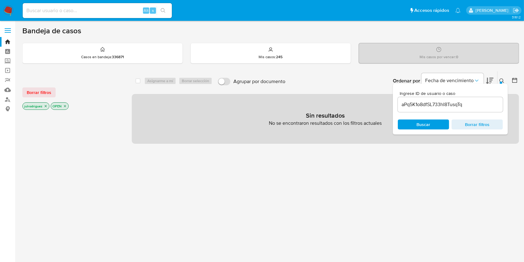
click at [64, 106] on icon "close-filter" at bounding box center [65, 106] width 4 height 4
click at [45, 105] on icon "close-filter" at bounding box center [46, 106] width 4 height 4
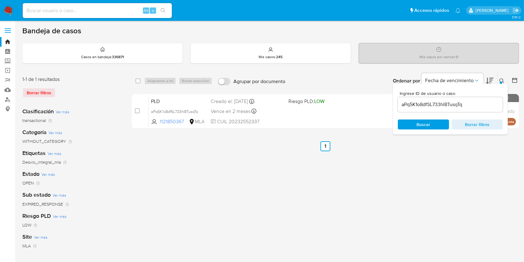
click at [136, 84] on div "select-all-cases-checkbox" at bounding box center [138, 80] width 7 height 7
click at [137, 81] on input "checkbox" at bounding box center [137, 80] width 5 height 5
checkbox input "true"
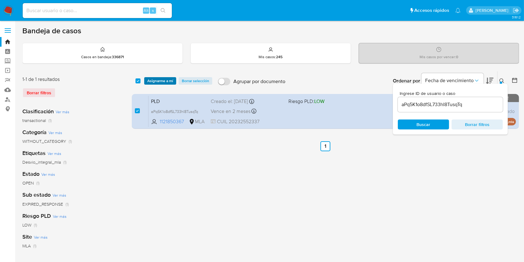
click at [151, 81] on span "Asignarme a mí" at bounding box center [160, 81] width 26 height 6
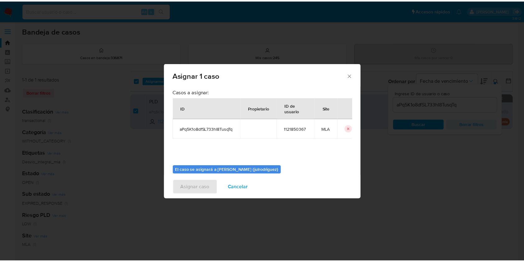
scroll to position [32, 0]
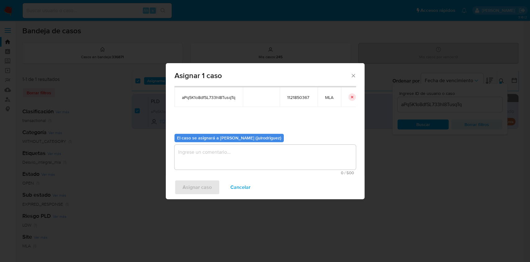
click at [245, 158] on textarea "assign-modal" at bounding box center [265, 156] width 181 height 25
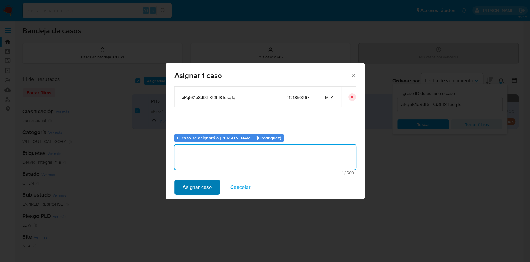
type textarea "."
click at [210, 184] on span "Asignar caso" at bounding box center [197, 187] width 29 height 14
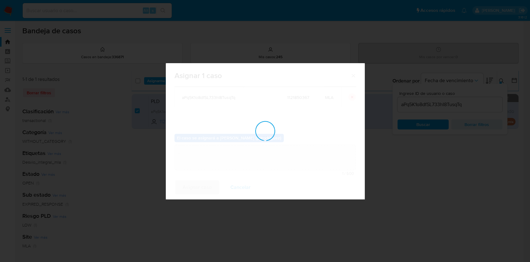
checkbox input "false"
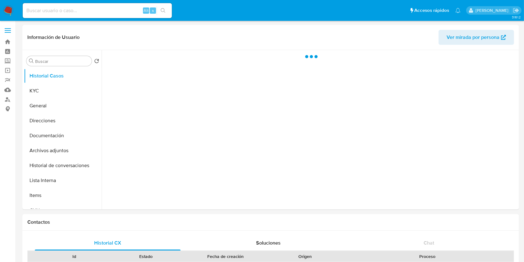
select select "10"
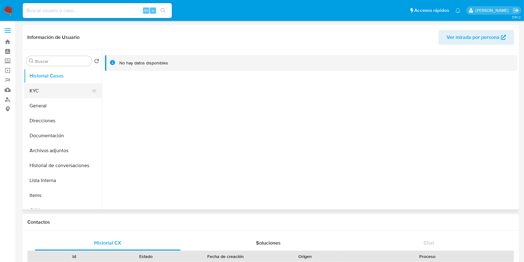
click at [38, 88] on button "KYC" at bounding box center [60, 90] width 73 height 15
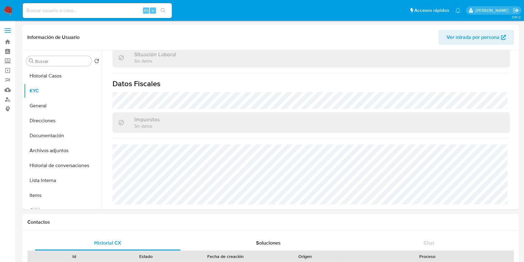
scroll to position [327, 0]
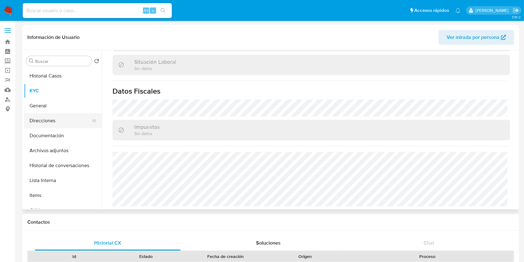
click at [63, 121] on button "Direcciones" at bounding box center [60, 120] width 73 height 15
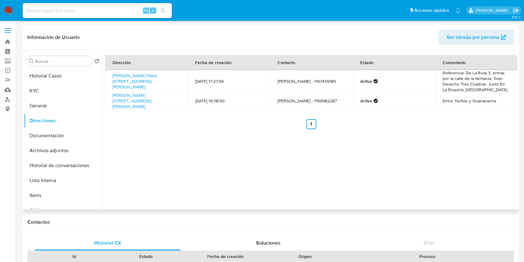
drag, startPoint x: 151, startPoint y: 85, endPoint x: 106, endPoint y: 72, distance: 46.8
click at [106, 72] on td "Hilarión Plaza 6385, Virrey Del Pino, Buenos Aires, 1763, Argentina 6385" at bounding box center [146, 81] width 83 height 22
copy link "Hilarión Plaza 6385, Virrey Del Pino, Buenos Aires, 1763, Argentina 6385"
click at [53, 86] on button "KYC" at bounding box center [60, 90] width 73 height 15
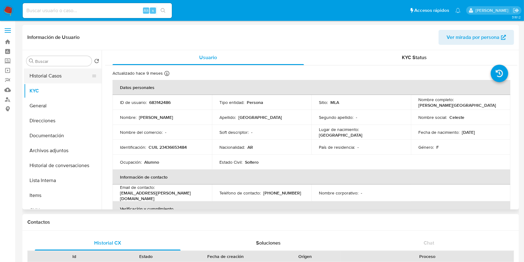
click at [62, 75] on button "Historial Casos" at bounding box center [60, 75] width 73 height 15
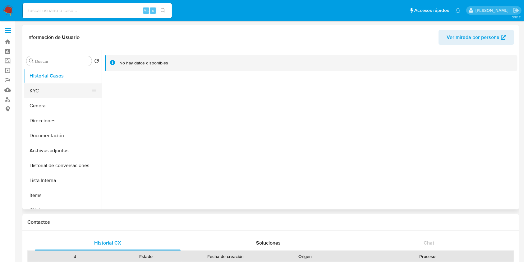
click at [73, 87] on button "KYC" at bounding box center [60, 90] width 73 height 15
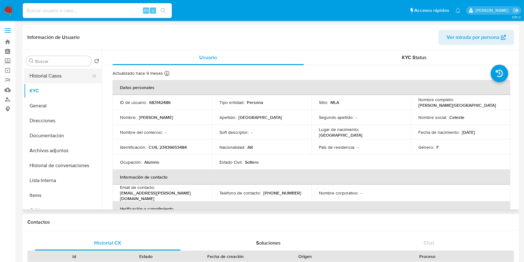
click at [49, 79] on button "Historial Casos" at bounding box center [60, 75] width 73 height 15
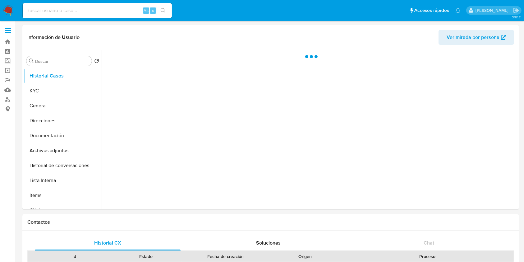
select select "10"
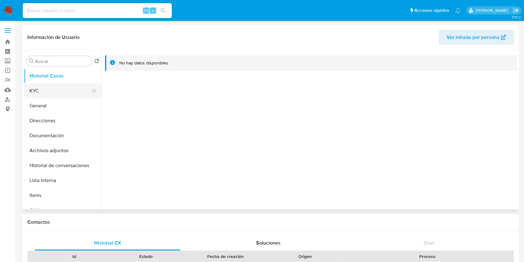
click at [67, 93] on button "KYC" at bounding box center [60, 90] width 73 height 15
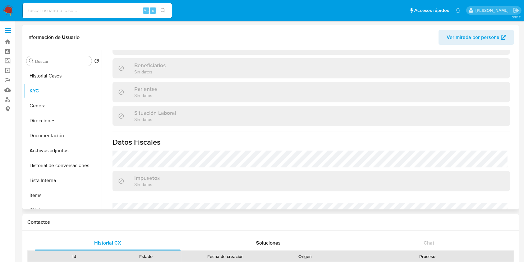
scroll to position [166, 0]
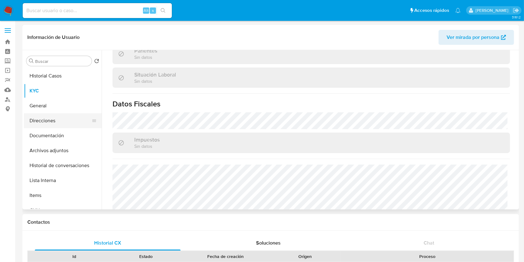
click at [61, 119] on button "Direcciones" at bounding box center [60, 120] width 73 height 15
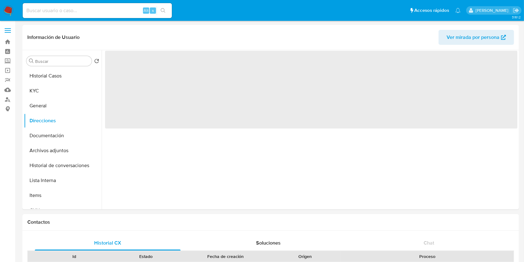
scroll to position [0, 0]
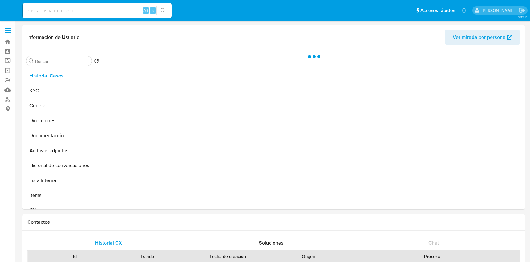
select select "10"
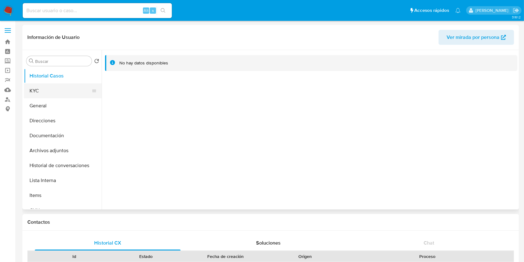
click at [69, 87] on button "KYC" at bounding box center [60, 90] width 73 height 15
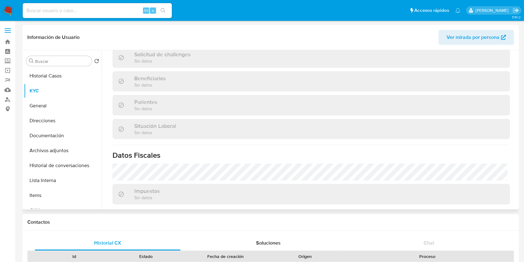
scroll to position [153, 0]
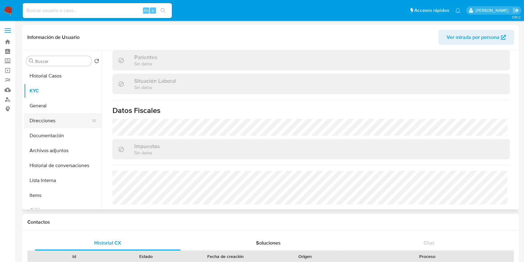
click at [48, 121] on button "Direcciones" at bounding box center [60, 120] width 73 height 15
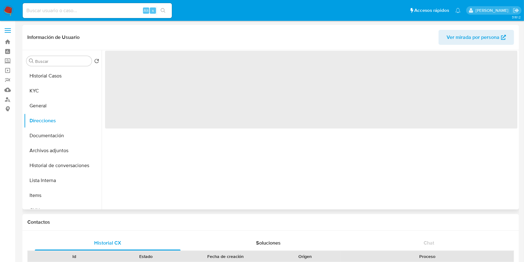
scroll to position [0, 0]
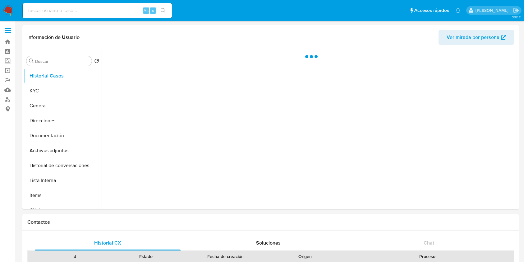
select select "10"
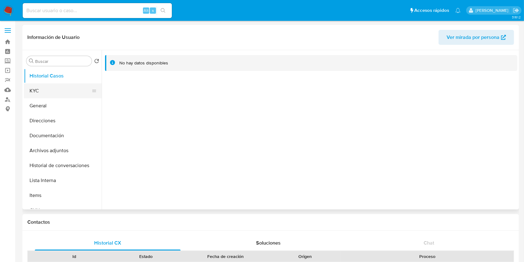
click at [50, 86] on button "KYC" at bounding box center [60, 90] width 73 height 15
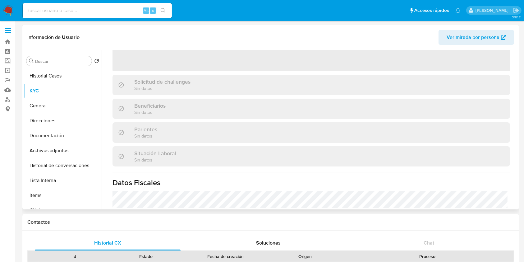
scroll to position [186, 0]
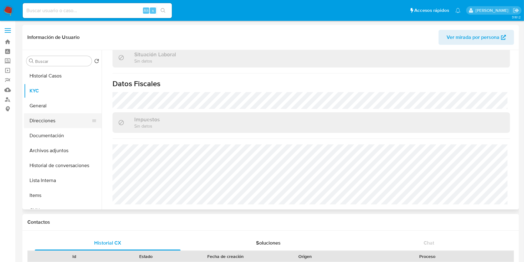
click at [53, 116] on button "Direcciones" at bounding box center [60, 120] width 73 height 15
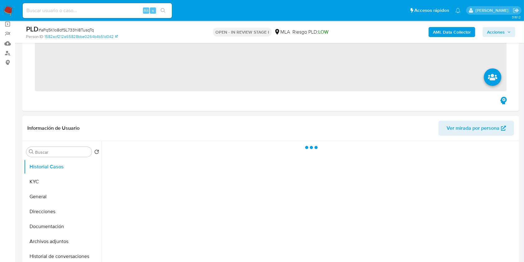
scroll to position [83, 0]
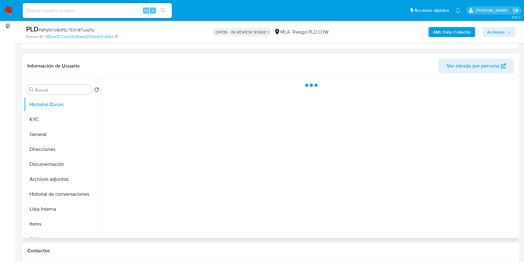
select select "10"
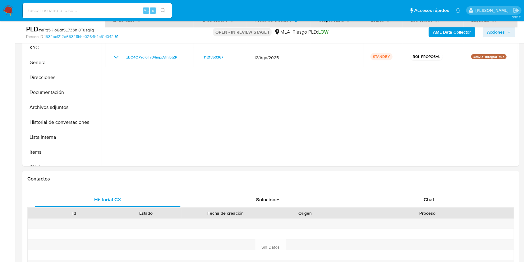
scroll to position [248, 0]
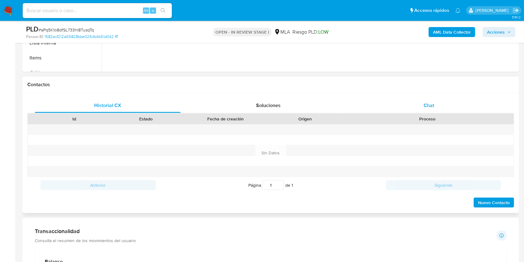
click at [431, 109] on div "Chat" at bounding box center [429, 105] width 146 height 15
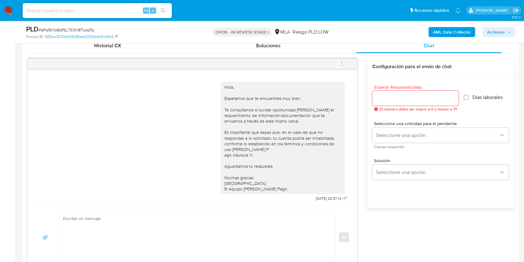
scroll to position [290, 0]
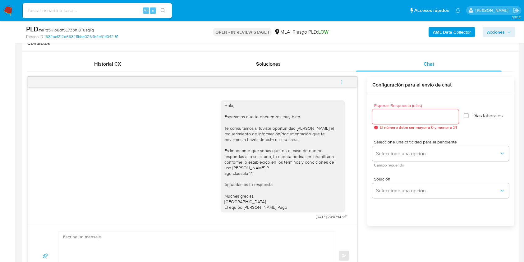
click at [344, 83] on icon "menu-action" at bounding box center [342, 82] width 6 height 6
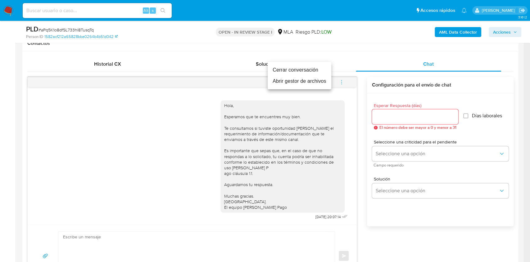
click at [289, 73] on li "Cerrar conversación" at bounding box center [300, 69] width 64 height 11
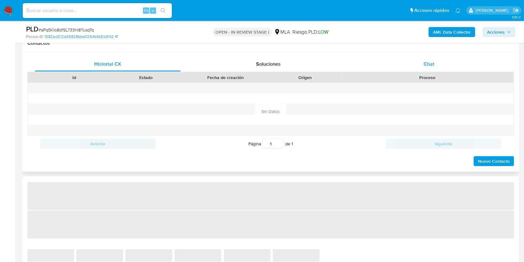
click at [421, 60] on div "Chat" at bounding box center [429, 64] width 146 height 15
select select "10"
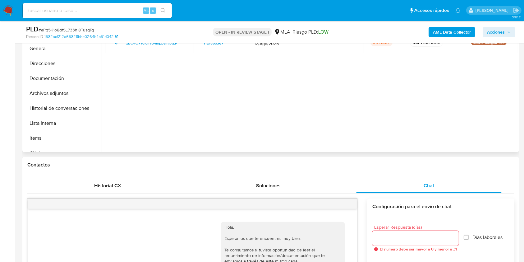
scroll to position [83, 0]
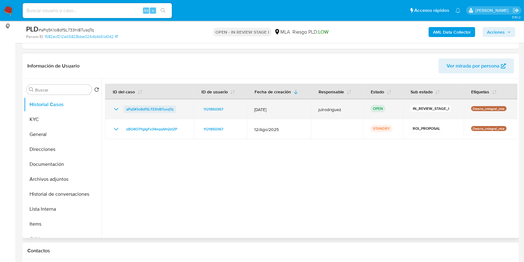
click at [155, 106] on span "aPq5K1o8dfSL733hI8TusqTq" at bounding box center [149, 108] width 47 height 7
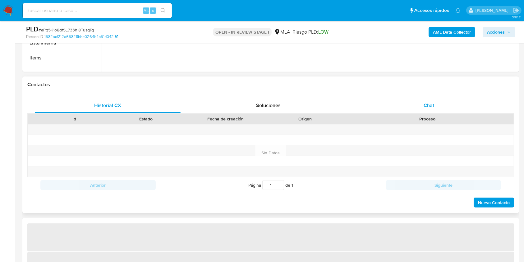
click at [427, 106] on span "Chat" at bounding box center [428, 105] width 11 height 7
select select "10"
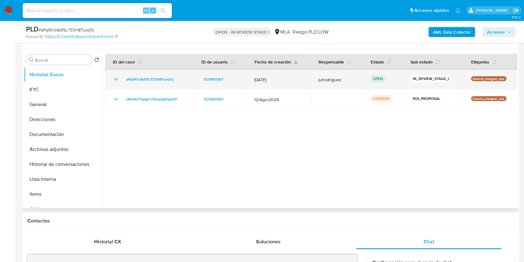
scroll to position [83, 0]
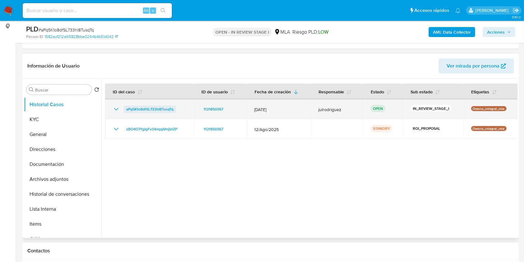
click at [165, 108] on span "aPq5K1o8dfSL733hI8TusqTq" at bounding box center [149, 108] width 47 height 7
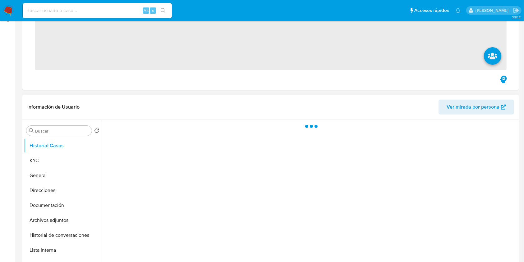
scroll to position [124, 0]
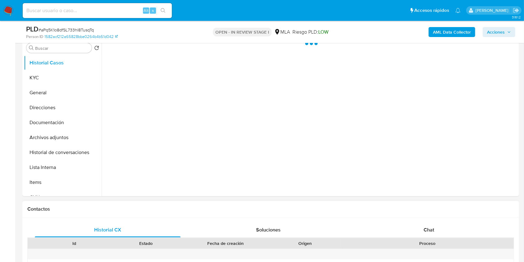
select select "10"
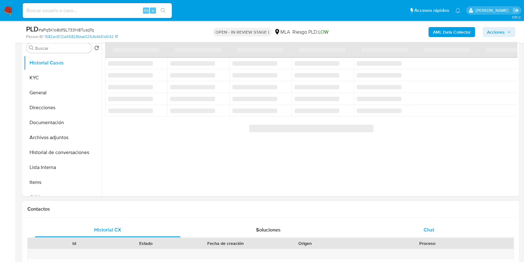
click at [427, 225] on div "Chat" at bounding box center [429, 229] width 146 height 15
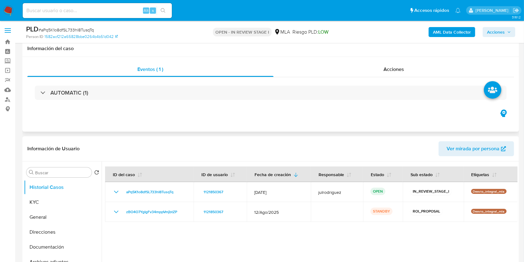
scroll to position [41, 0]
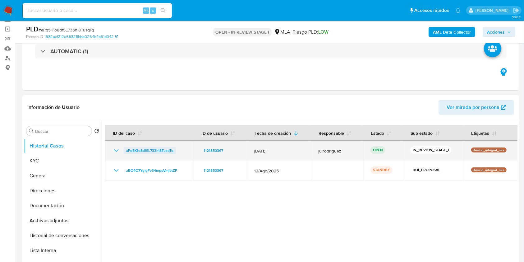
drag, startPoint x: 182, startPoint y: 150, endPoint x: 127, endPoint y: 149, distance: 55.0
click at [127, 149] on div "aPq5K1o8dfSL733hI8TusqTq" at bounding box center [149, 150] width 74 height 7
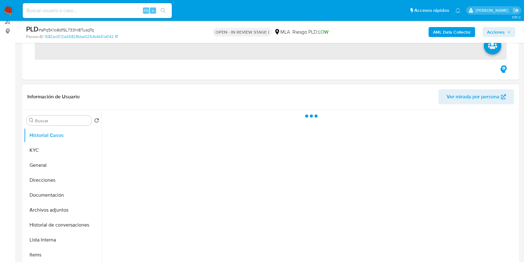
scroll to position [166, 0]
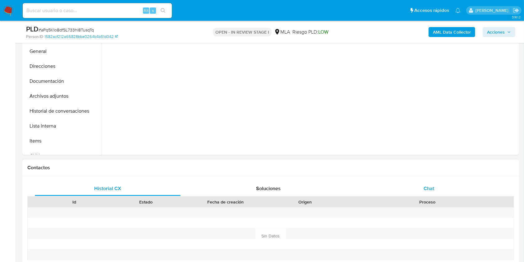
click at [426, 188] on span "Chat" at bounding box center [428, 187] width 11 height 7
select select "10"
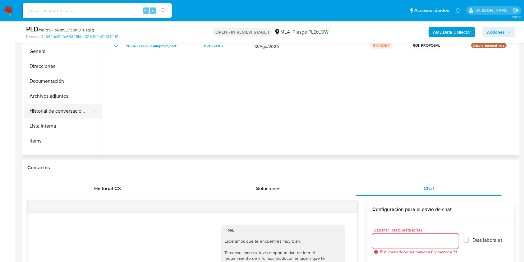
click at [75, 108] on button "Historial de conversaciones" at bounding box center [60, 110] width 73 height 15
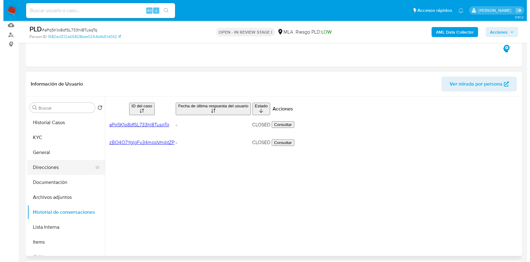
scroll to position [83, 0]
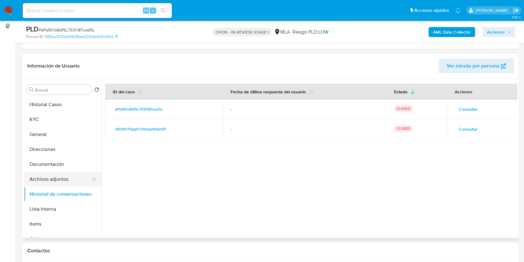
click at [72, 176] on button "Archivos adjuntos" at bounding box center [60, 178] width 73 height 15
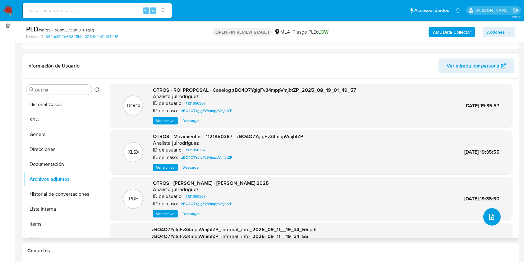
click at [491, 213] on icon "upload-file" at bounding box center [491, 216] width 7 height 7
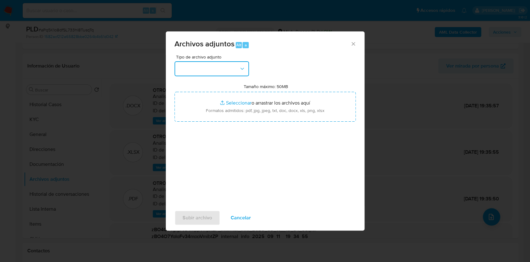
click at [208, 68] on button "button" at bounding box center [212, 68] width 75 height 15
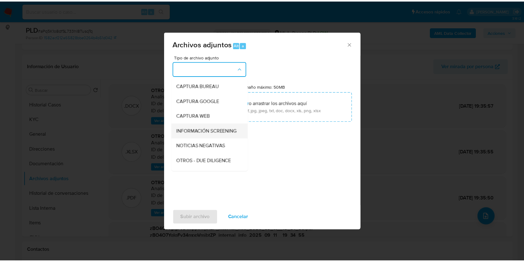
scroll to position [41, 0]
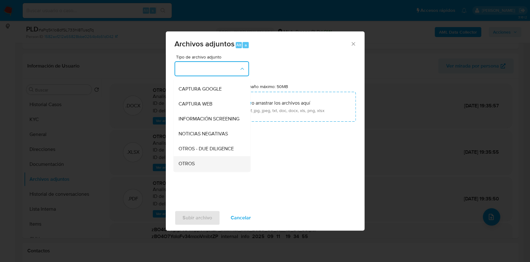
click at [192, 166] on span "OTROS" at bounding box center [186, 163] width 16 height 6
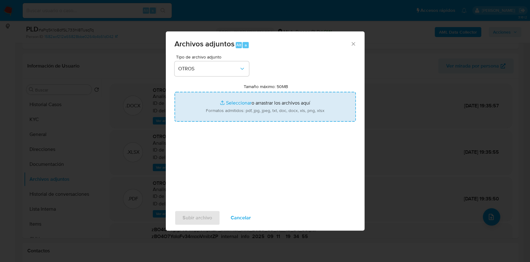
click at [218, 111] on input "Tamaño máximo: 50MB Seleccionar archivos" at bounding box center [265, 107] width 181 height 30
type input "C:\fakepath\V2 Caselog - 1121850367 - zBO4O7YgIgFv34mppVmjbtZP.docx"
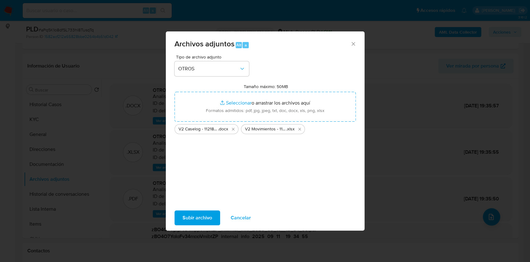
click at [201, 215] on span "Subir archivo" at bounding box center [198, 218] width 30 height 14
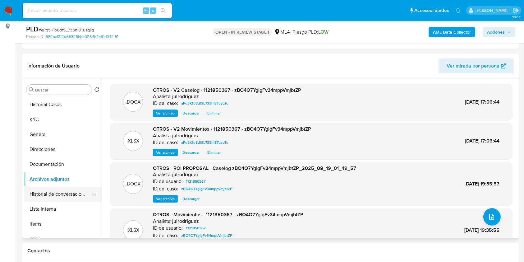
click at [62, 189] on button "Historial de conversaciones" at bounding box center [60, 193] width 73 height 15
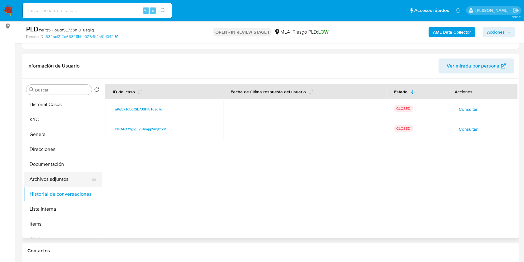
click at [61, 180] on button "Archivos adjuntos" at bounding box center [60, 178] width 73 height 15
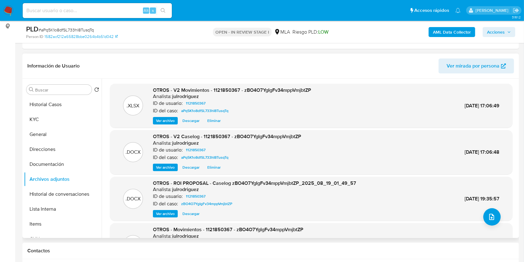
scroll to position [0, 0]
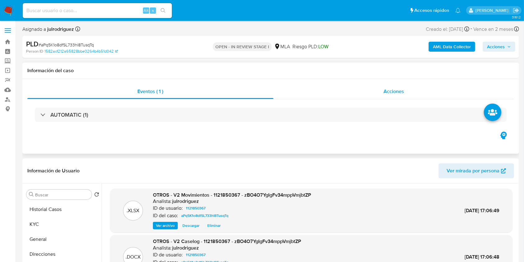
click at [393, 89] on span "Acciones" at bounding box center [393, 91] width 20 height 7
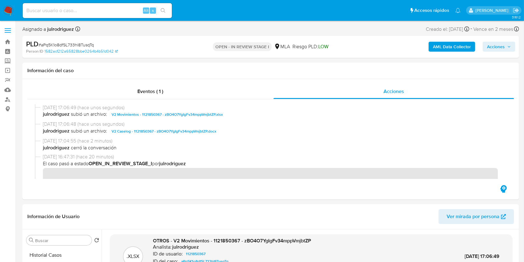
click at [498, 49] on span "Acciones" at bounding box center [496, 47] width 18 height 10
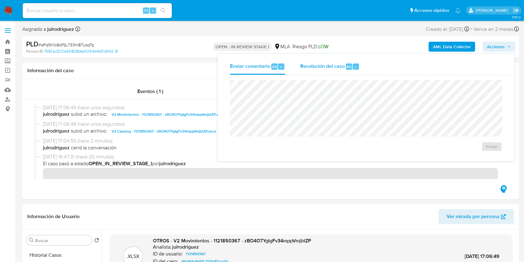
drag, startPoint x: 325, startPoint y: 64, endPoint x: 325, endPoint y: 68, distance: 4.3
click at [325, 64] on span "Resolución del caso" at bounding box center [322, 66] width 44 height 7
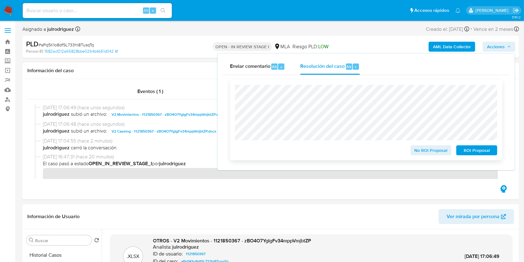
click at [468, 152] on span "ROI Proposal" at bounding box center [476, 150] width 32 height 9
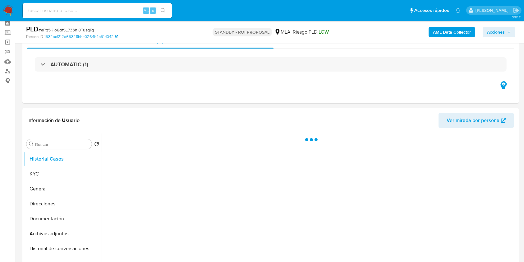
scroll to position [41, 0]
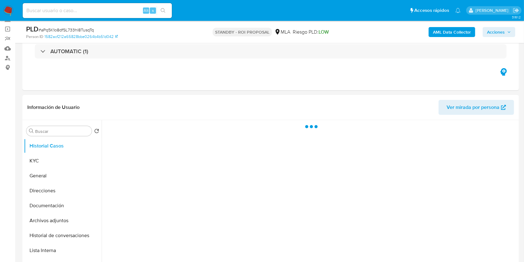
select select "10"
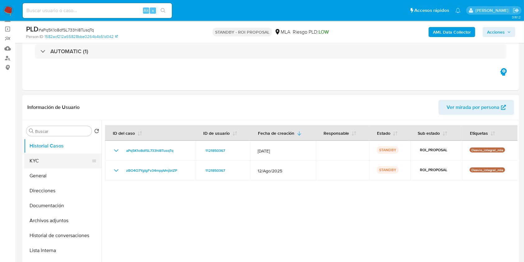
click at [56, 160] on button "KYC" at bounding box center [60, 160] width 73 height 15
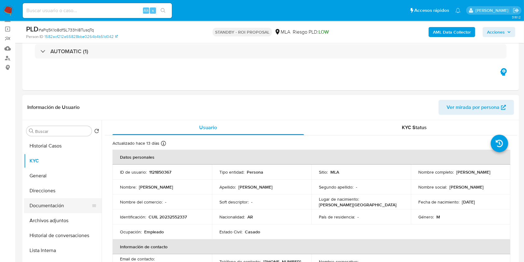
click at [62, 203] on button "Documentación" at bounding box center [60, 205] width 73 height 15
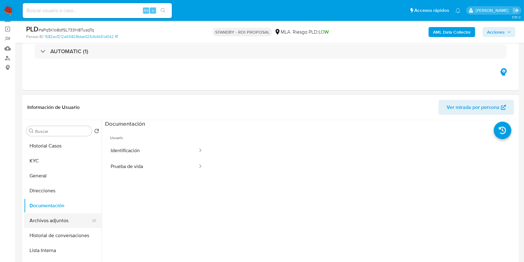
click at [69, 221] on button "Archivos adjuntos" at bounding box center [60, 220] width 73 height 15
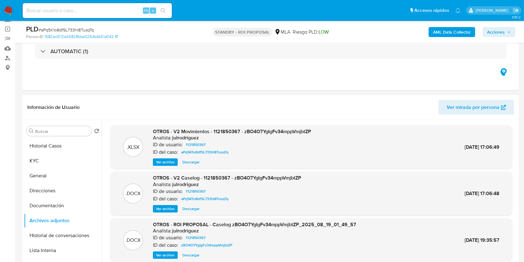
click at [76, 11] on input at bounding box center [97, 11] width 149 height 8
paste input "172361542"
type input "172361542"
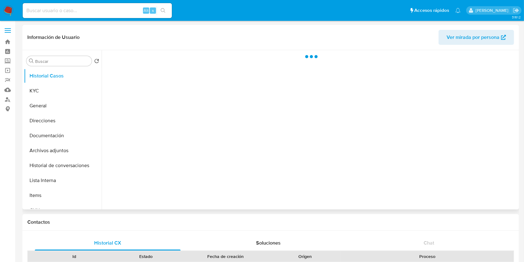
select select "10"
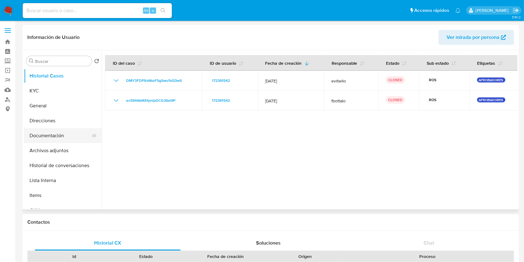
click at [60, 133] on button "Documentación" at bounding box center [60, 135] width 73 height 15
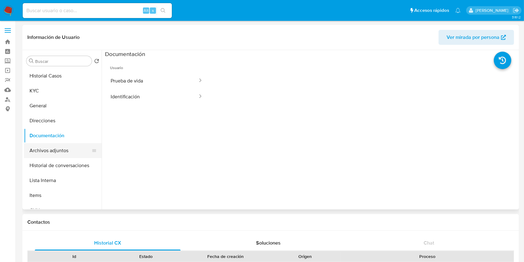
click at [65, 148] on button "Archivos adjuntos" at bounding box center [60, 150] width 73 height 15
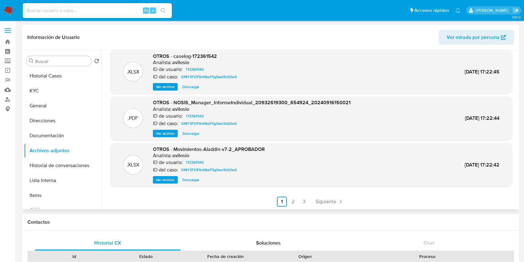
scroll to position [52, 0]
click at [291, 202] on link "2" at bounding box center [293, 201] width 10 height 10
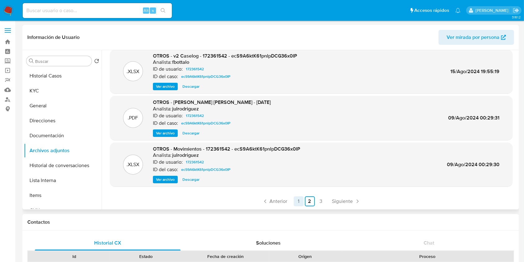
click at [299, 197] on link "1" at bounding box center [298, 201] width 10 height 10
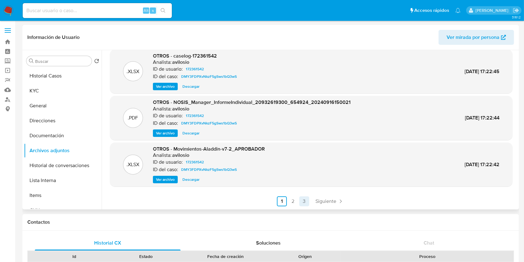
click at [306, 202] on link "3" at bounding box center [304, 201] width 10 height 10
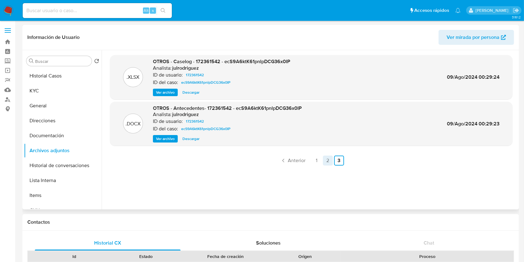
click at [323, 162] on link "2" at bounding box center [328, 160] width 10 height 10
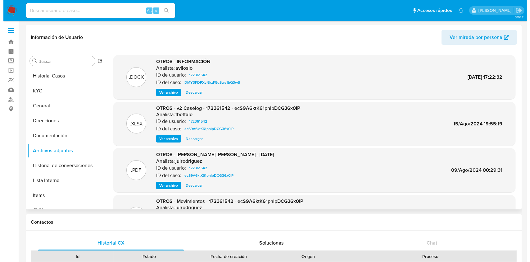
scroll to position [52, 0]
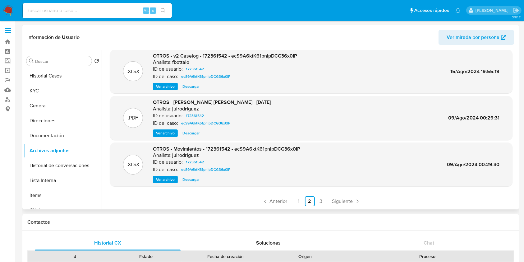
click at [171, 178] on span "Ver archivo" at bounding box center [165, 179] width 19 height 6
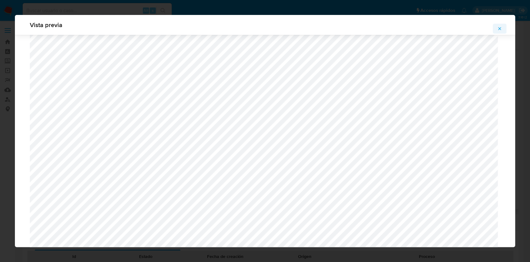
scroll to position [609, 0]
click at [500, 29] on icon "Attachment preview" at bounding box center [499, 28] width 5 height 5
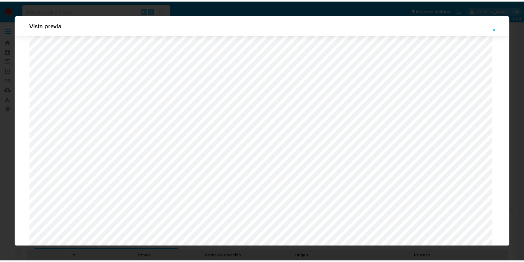
scroll to position [0, 0]
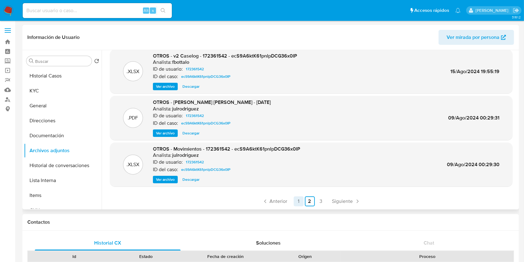
click at [298, 201] on link "1" at bounding box center [298, 201] width 10 height 10
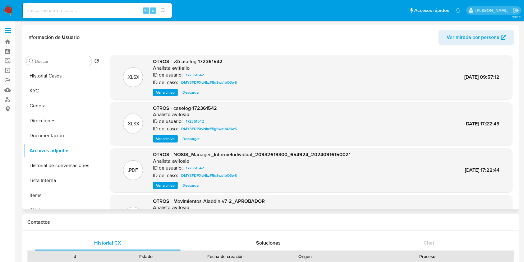
click at [171, 92] on span "Ver archivo" at bounding box center [165, 92] width 19 height 6
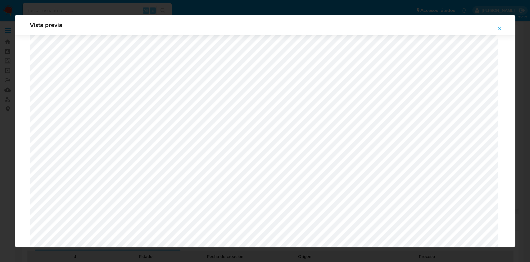
scroll to position [484, 0]
